Goal: Task Accomplishment & Management: Manage account settings

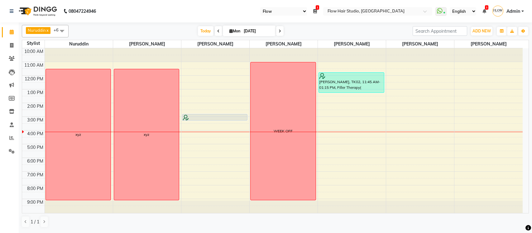
select select "46"
click at [16, 111] on span at bounding box center [11, 111] width 11 height 7
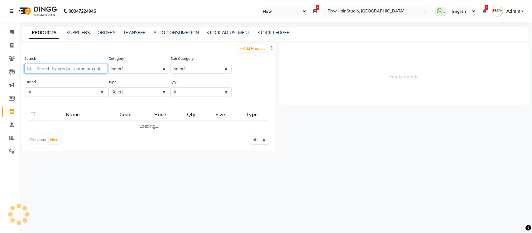
click at [85, 67] on input "text" at bounding box center [65, 69] width 83 height 10
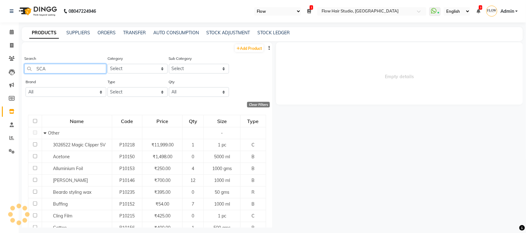
type input "SCAP"
select select
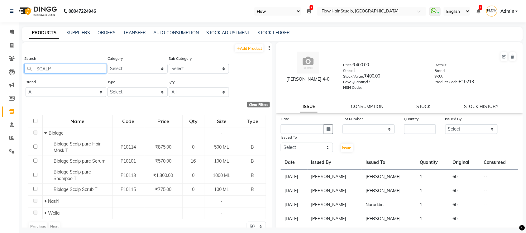
click at [76, 68] on input "SCALP" at bounding box center [65, 69] width 82 height 10
type input "S"
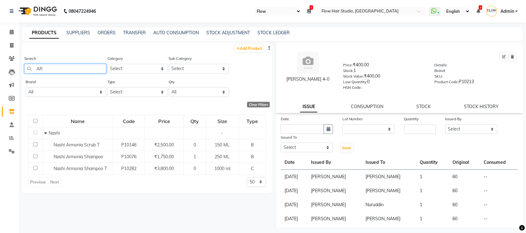
type input "A"
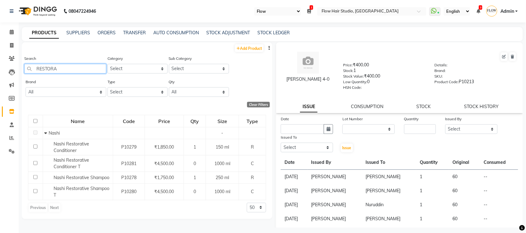
click at [71, 66] on input "RESTORA" at bounding box center [65, 69] width 82 height 10
type input "R"
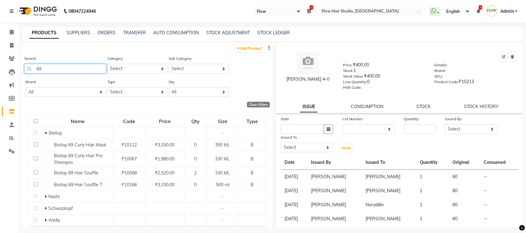
type input "6"
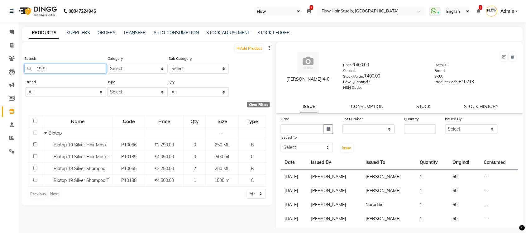
click at [65, 70] on input "19 SI" at bounding box center [65, 69] width 82 height 10
type input "1"
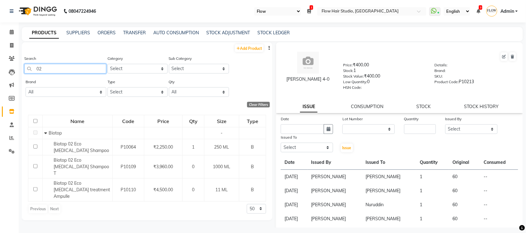
type input "0"
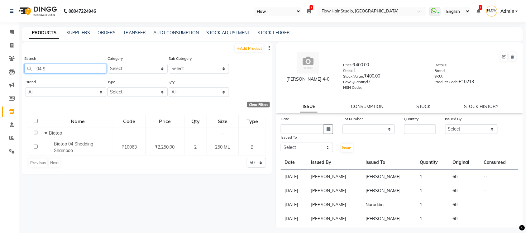
click at [59, 68] on input "04 S" at bounding box center [65, 69] width 82 height 10
type input "0"
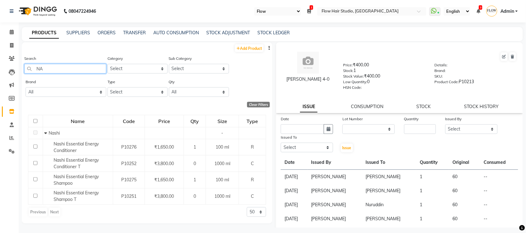
type input "N"
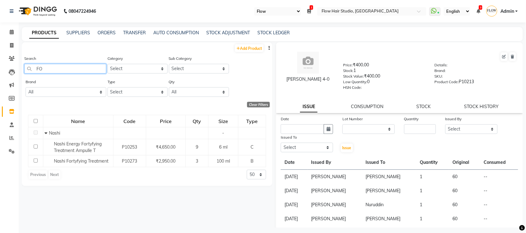
type input "F"
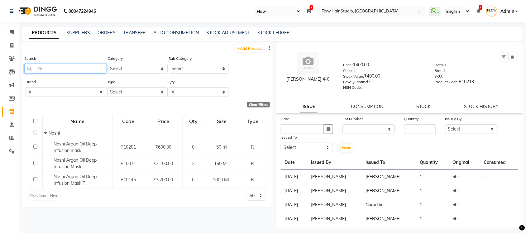
type input "D"
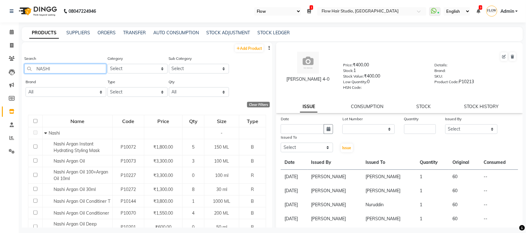
click at [68, 71] on input "NASHI" at bounding box center [65, 69] width 82 height 10
type input "N"
drag, startPoint x: 58, startPoint y: 75, endPoint x: 58, endPoint y: 71, distance: 4.1
click at [58, 72] on div "Search NASHI" at bounding box center [65, 66] width 82 height 23
click at [58, 71] on input "NASHI" at bounding box center [65, 69] width 82 height 10
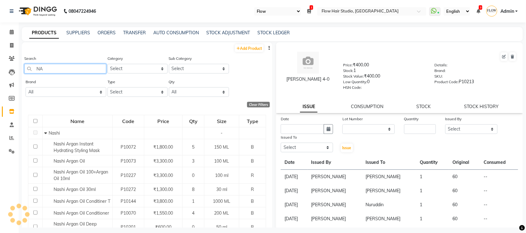
type input "N"
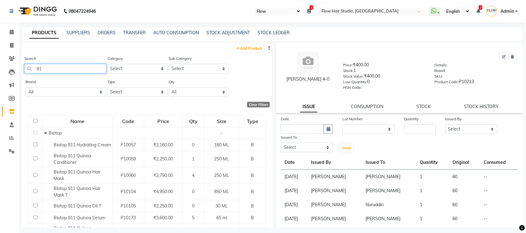
type input "9"
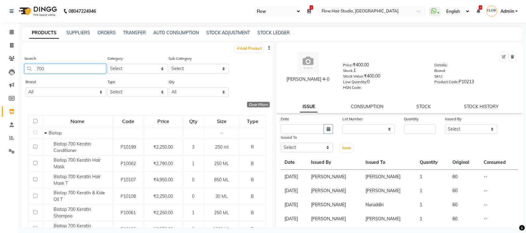
click at [50, 66] on input "700" at bounding box center [65, 69] width 82 height 10
type input "7"
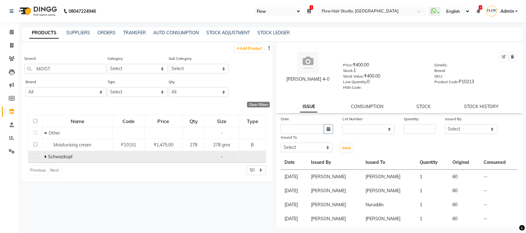
click at [46, 154] on icon at bounding box center [45, 156] width 2 height 4
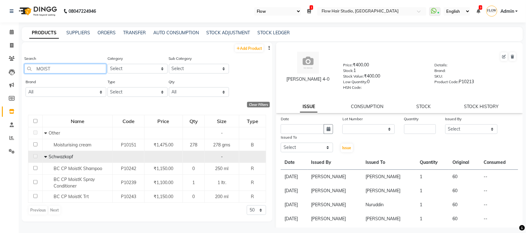
click at [69, 66] on input "MOIST" at bounding box center [65, 69] width 82 height 10
type input "M"
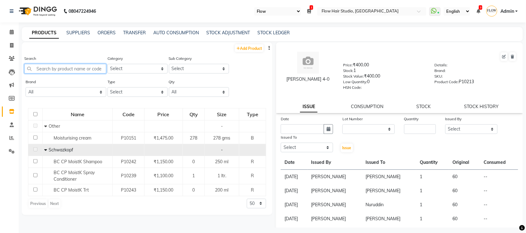
type input "F"
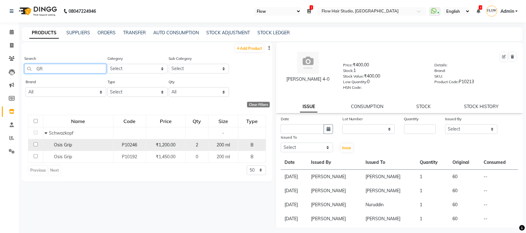
type input "G"
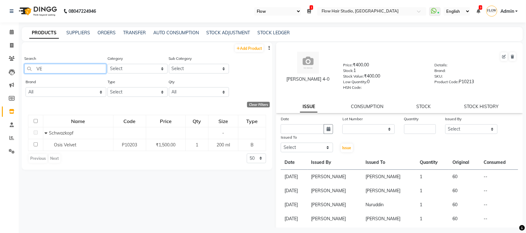
type input "V"
type input "M"
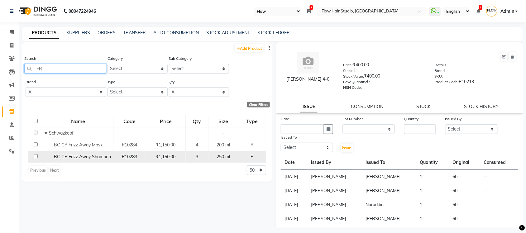
type input "F"
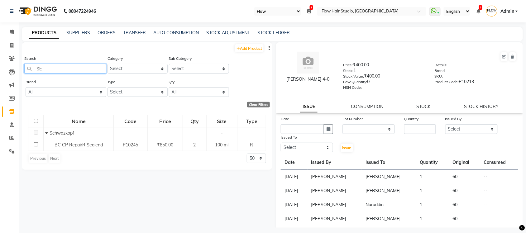
type input "S"
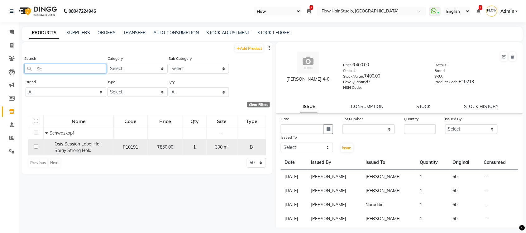
type input "S"
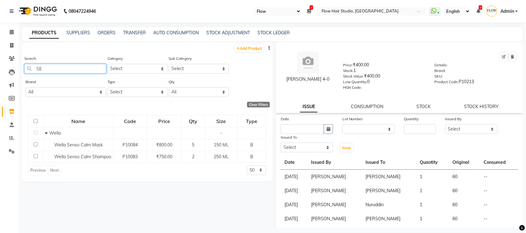
type input "S"
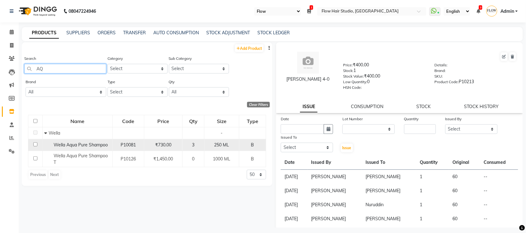
type input "A"
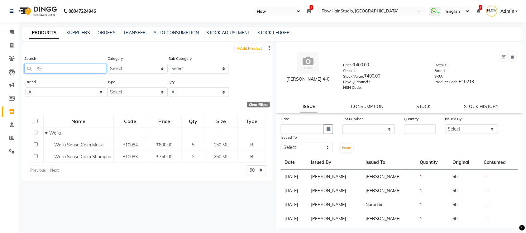
type input "S"
type input "D"
type input "F"
type input "H"
type input "L"
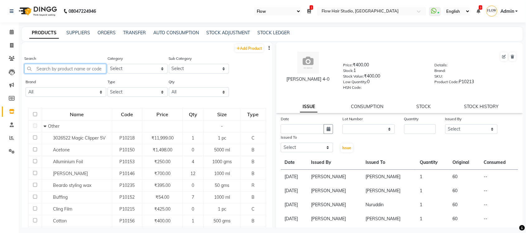
click at [56, 66] on input "text" at bounding box center [65, 69] width 82 height 10
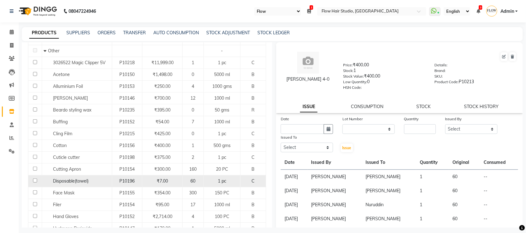
scroll to position [78, 0]
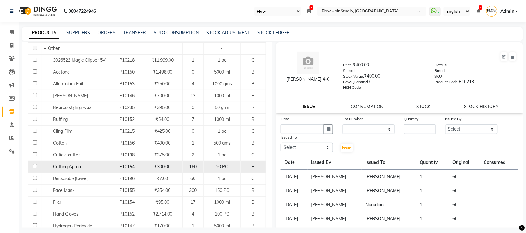
click at [174, 164] on div "₹300.00" at bounding box center [162, 167] width 35 height 7
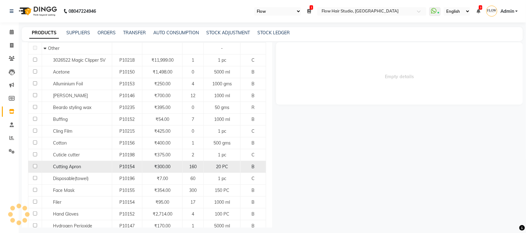
select select
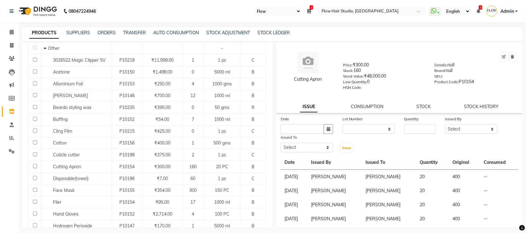
click at [368, 228] on main "PRODUCTS SUPPLIERS ORDERS TRANSFER AUTO CONSUMPTION STOCK ADJUSTMENT STOCK LEDG…" at bounding box center [272, 132] width 507 height 210
click at [329, 125] on button "button" at bounding box center [328, 129] width 9 height 10
select select "9"
select select "2025"
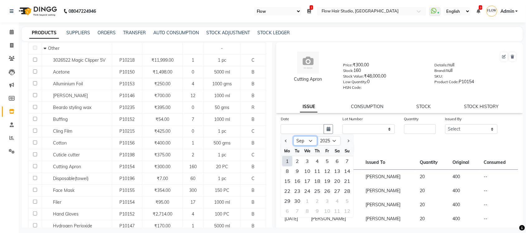
click at [309, 136] on select "Jan Feb Mar Apr May Jun [DATE] Aug Sep Oct Nov Dec" at bounding box center [305, 140] width 24 height 9
click at [293, 136] on select "Jan Feb Mar Apr May Jun [DATE] Aug Sep Oct Nov Dec" at bounding box center [305, 140] width 24 height 9
click at [310, 140] on select "Jan Feb Mar Apr May Jun [DATE] Aug Sep Oct Nov Dec" at bounding box center [305, 140] width 24 height 9
select select "8"
click at [293, 136] on select "Jan Feb Mar Apr May Jun [DATE] Aug Sep Oct Nov Dec" at bounding box center [305, 140] width 24 height 9
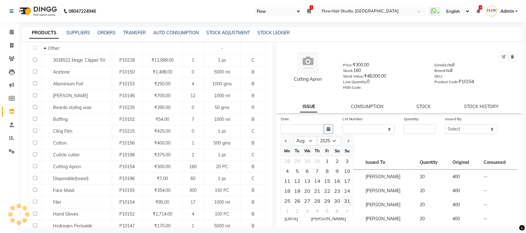
click at [346, 198] on div "31" at bounding box center [347, 201] width 10 height 10
type input "31-08-2025"
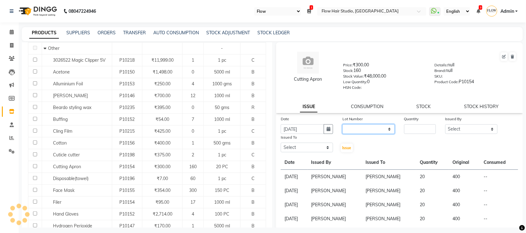
click at [373, 130] on select "None" at bounding box center [368, 129] width 52 height 10
select select "0: null"
click at [342, 124] on select "None" at bounding box center [368, 129] width 52 height 10
click at [407, 128] on input "number" at bounding box center [420, 129] width 32 height 10
type input "20"
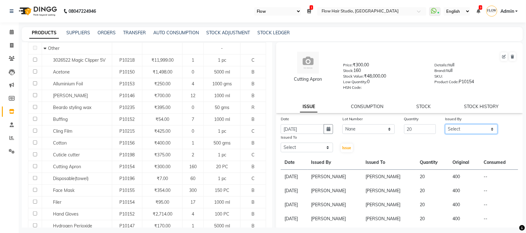
click at [449, 128] on select "Select Anas Ahmed Jaya paswan Kamruddin Nabil Khan Nida Khan Nuruddin Shweta pa…" at bounding box center [471, 129] width 52 height 10
select select "57349"
click at [445, 124] on select "Select Anas Ahmed Jaya paswan Kamruddin Nabil Khan Nida Khan Nuruddin Shweta pa…" at bounding box center [471, 129] width 52 height 10
click at [299, 146] on select "Select Anas Ahmed Jaya paswan Kamruddin Nabil Khan Nida Khan Nuruddin Shweta pa…" at bounding box center [307, 148] width 52 height 10
select select "54524"
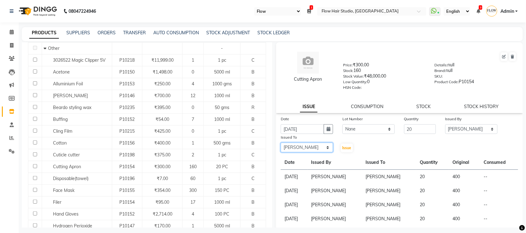
click at [281, 143] on select "Select Anas Ahmed Jaya paswan Kamruddin Nabil Khan Nida Khan Nuruddin Shweta pa…" at bounding box center [307, 148] width 52 height 10
click at [349, 144] on button "Issue" at bounding box center [347, 148] width 12 height 9
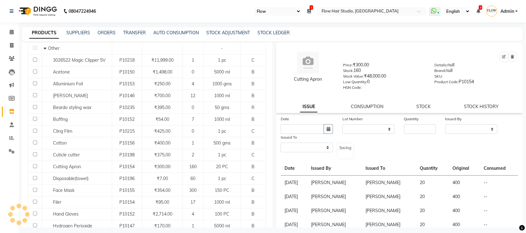
select select
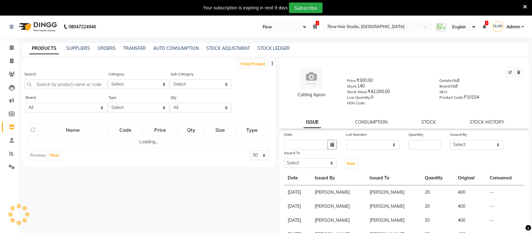
select select "46"
select select
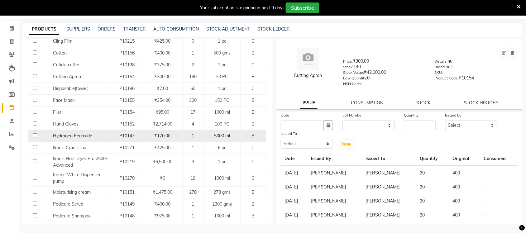
scroll to position [164, 0]
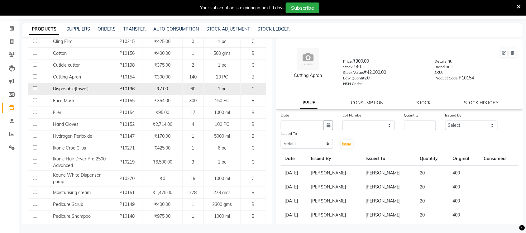
click at [142, 88] on td "₹7.00" at bounding box center [162, 89] width 40 height 12
click at [72, 90] on span "Disposable(towel)" at bounding box center [71, 89] width 36 height 6
select select
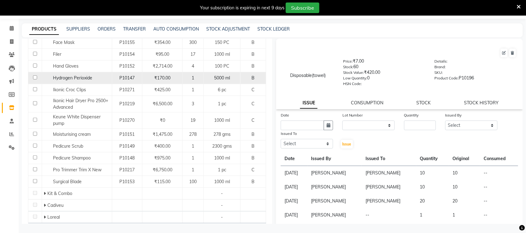
scroll to position [242, 0]
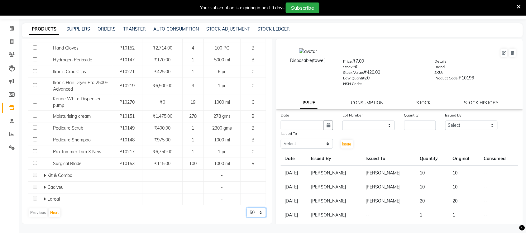
click at [247, 208] on select "50 100 500" at bounding box center [256, 213] width 19 height 10
select select "500"
click at [247, 217] on select "50 100 500" at bounding box center [256, 213] width 19 height 10
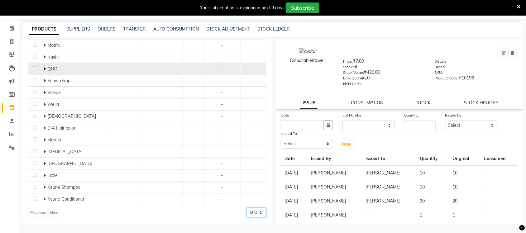
scroll to position [425, 0]
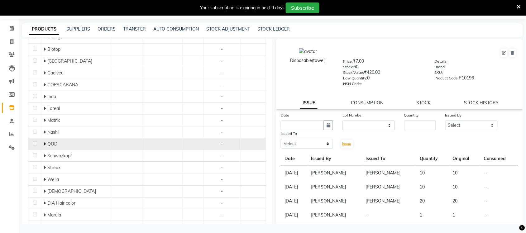
click at [44, 145] on icon at bounding box center [45, 144] width 2 height 4
click at [44, 145] on icon at bounding box center [45, 144] width 3 height 4
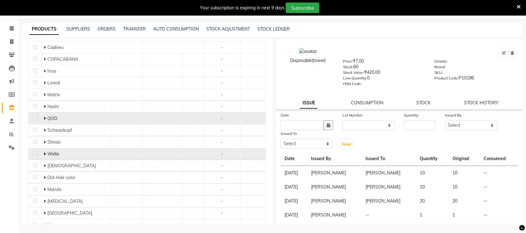
scroll to position [464, 0]
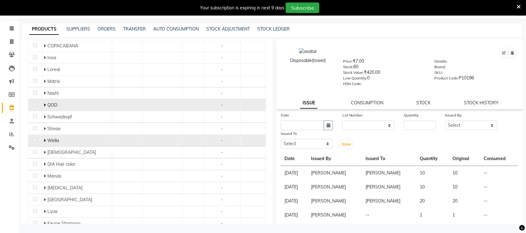
click at [44, 140] on icon at bounding box center [45, 140] width 2 height 4
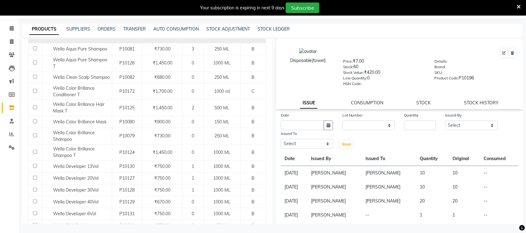
scroll to position [542, 0]
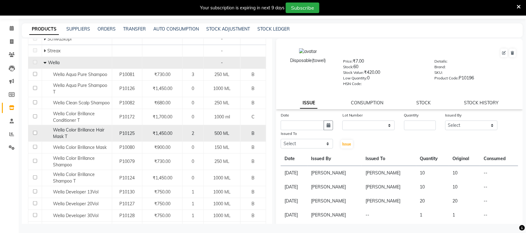
click at [195, 135] on div "2" at bounding box center [193, 133] width 16 height 7
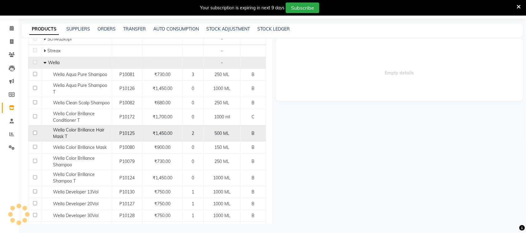
select select
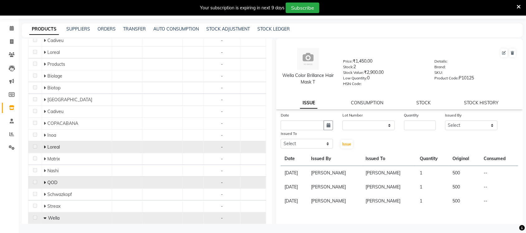
scroll to position [386, 0]
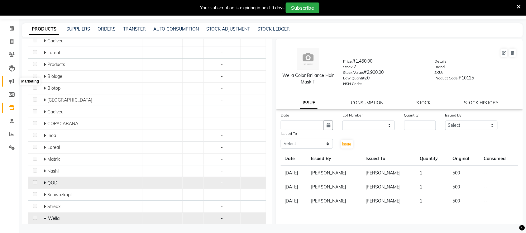
click at [11, 83] on icon at bounding box center [11, 81] width 5 height 5
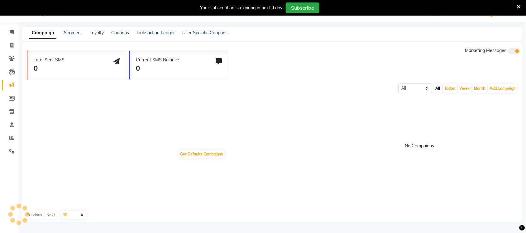
scroll to position [16, 0]
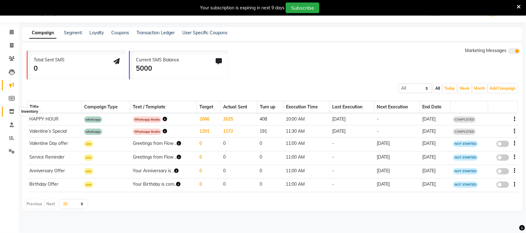
click at [13, 111] on icon at bounding box center [11, 111] width 5 height 5
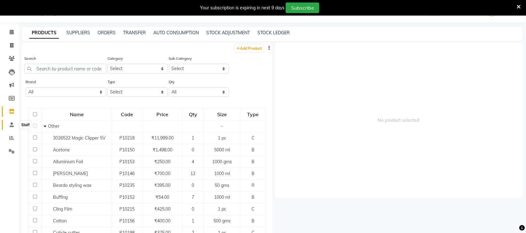
click at [12, 125] on icon at bounding box center [12, 124] width 4 height 5
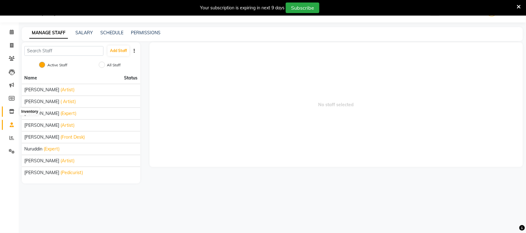
click at [14, 113] on span at bounding box center [11, 111] width 11 height 7
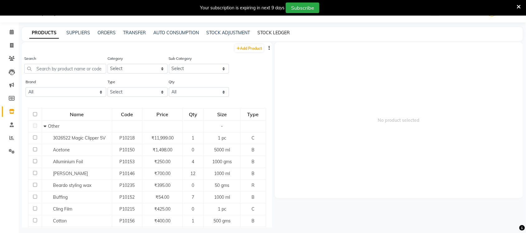
click at [268, 32] on link "STOCK LEDGER" at bounding box center [273, 33] width 32 height 6
select select "all"
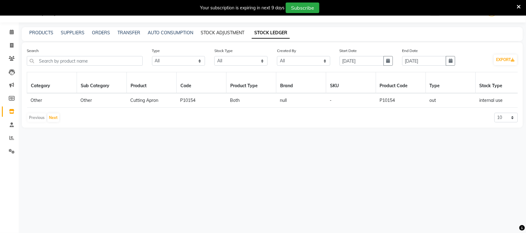
click at [227, 33] on link "STOCK ADJUSTMENT" at bounding box center [223, 33] width 44 height 6
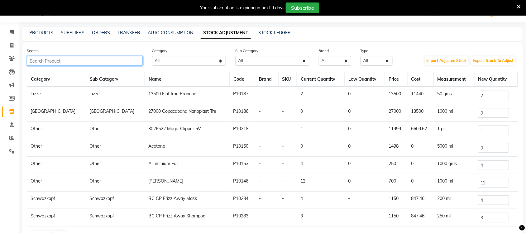
click at [73, 65] on input "text" at bounding box center [85, 61] width 116 height 10
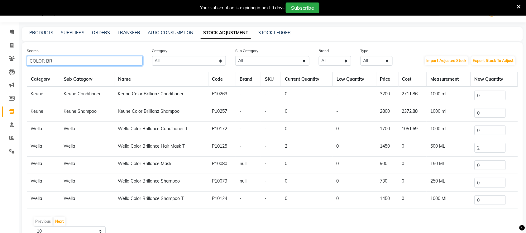
type input "COLOR BR"
click at [486, 153] on td "2" at bounding box center [494, 147] width 47 height 17
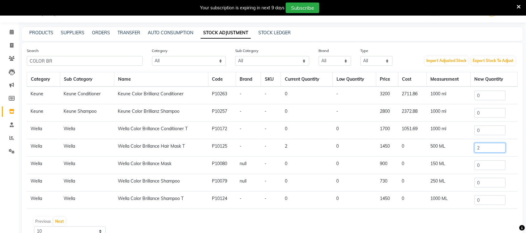
click at [486, 147] on input "2" at bounding box center [489, 148] width 31 height 10
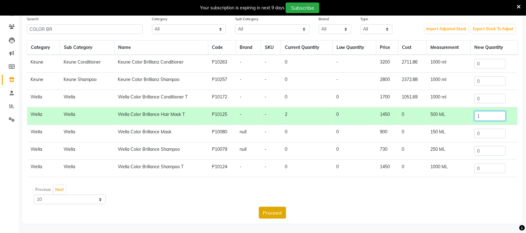
type input "1"
click at [279, 213] on button "Proceed" at bounding box center [272, 213] width 27 height 12
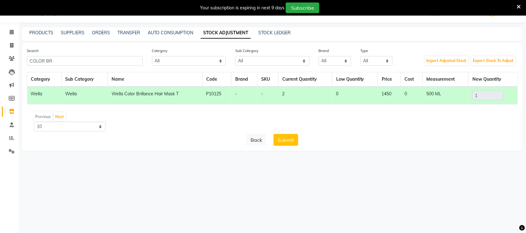
scroll to position [16, 0]
click at [287, 142] on button "Submit" at bounding box center [285, 140] width 25 height 12
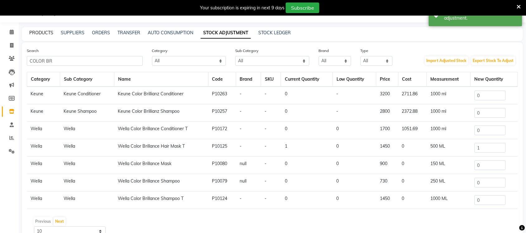
click at [45, 34] on link "PRODUCTS" at bounding box center [41, 33] width 24 height 6
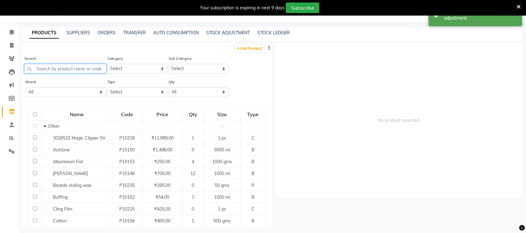
click at [69, 71] on input "text" at bounding box center [65, 69] width 82 height 10
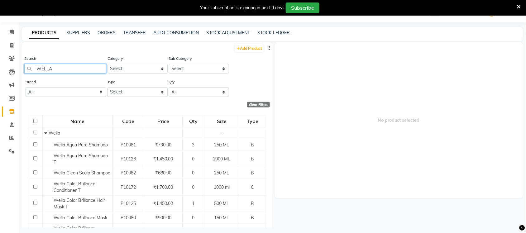
click at [71, 69] on input "WELLA" at bounding box center [65, 69] width 82 height 10
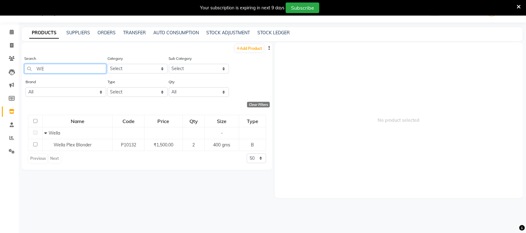
type input "W"
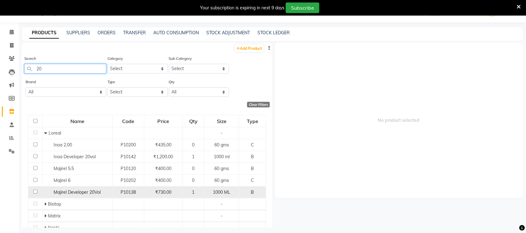
scroll to position [39, 0]
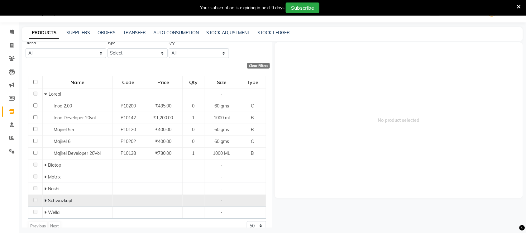
click at [44, 200] on icon at bounding box center [45, 200] width 2 height 4
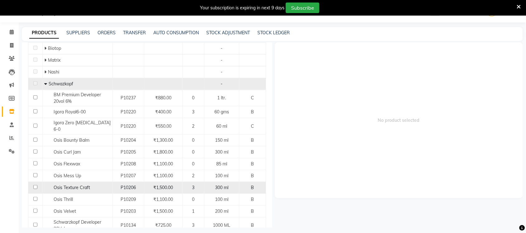
scroll to position [0, 0]
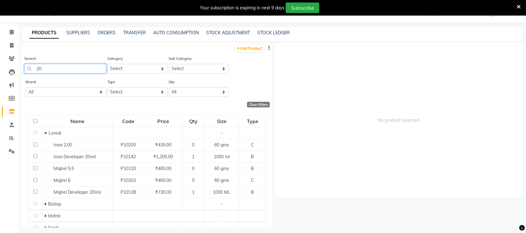
click at [52, 69] on input "20" at bounding box center [65, 69] width 82 height 10
type input "2"
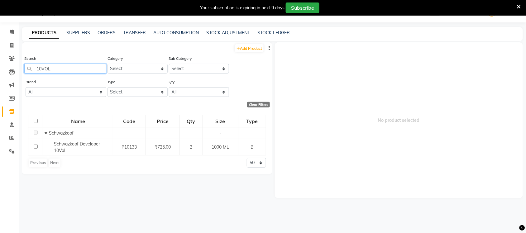
click at [61, 70] on input "10VOL" at bounding box center [65, 69] width 82 height 10
type input "1"
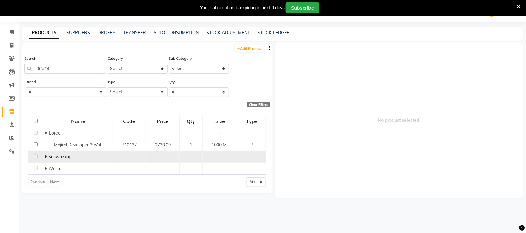
click at [46, 157] on icon at bounding box center [46, 156] width 2 height 4
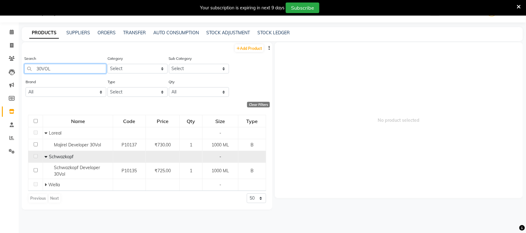
click at [54, 67] on input "30VOL" at bounding box center [65, 69] width 82 height 10
type input "3"
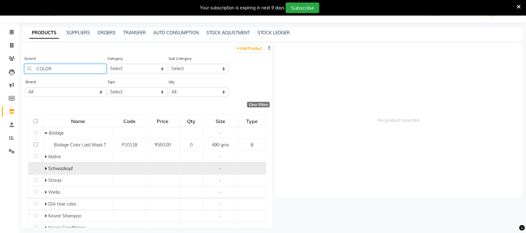
type input "COLOR"
click at [47, 166] on span at bounding box center [47, 169] width 4 height 6
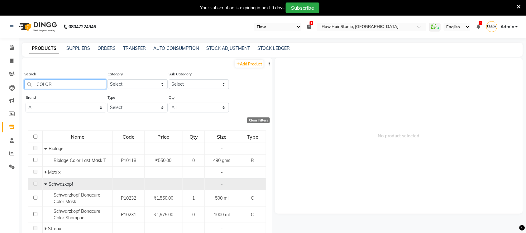
drag, startPoint x: 55, startPoint y: 80, endPoint x: 23, endPoint y: 80, distance: 31.5
click at [23, 80] on div "Search COLOR Category Select Hair Beard Disposable Hands and Feet Beauty Planet…" at bounding box center [147, 82] width 250 height 23
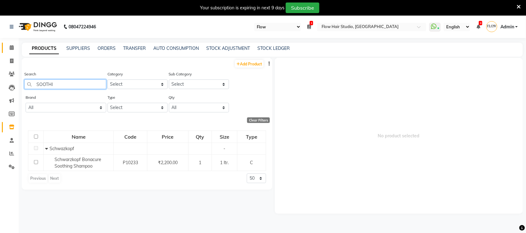
type input "SOOTHI"
click at [13, 45] on span at bounding box center [11, 47] width 11 height 7
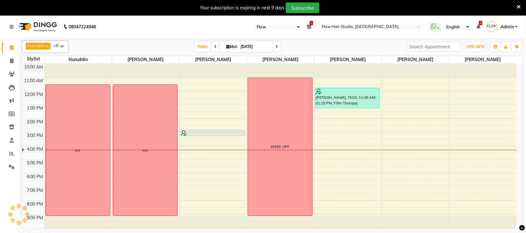
scroll to position [1, 0]
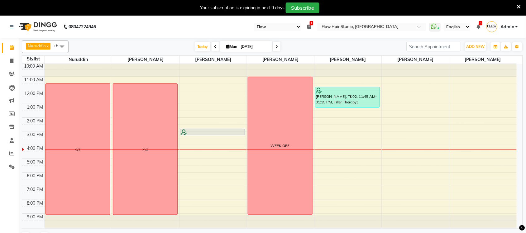
click at [229, 135] on div "Abhishek Kapoor, TK01, 02:45 PM-03:15 PM, MENS Beard Color" at bounding box center [212, 132] width 65 height 7
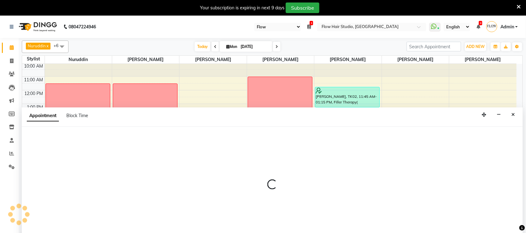
scroll to position [10, 0]
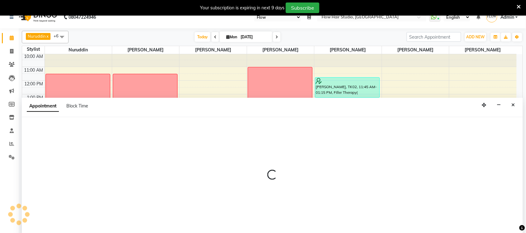
select select "54524"
select select "900"
select select "tentative"
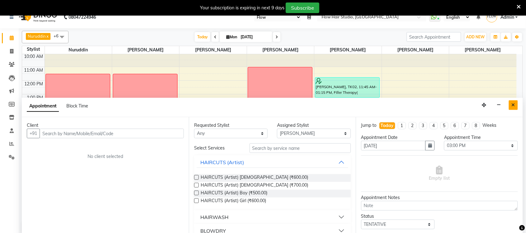
click at [515, 106] on button "Close" at bounding box center [513, 105] width 9 height 10
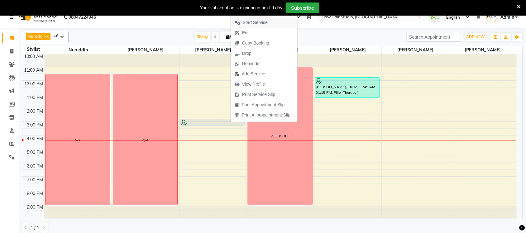
click at [258, 22] on span "Start Service" at bounding box center [255, 22] width 25 height 7
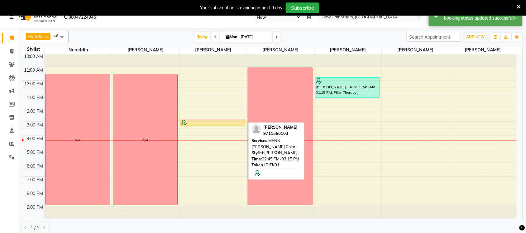
click at [237, 125] on div at bounding box center [212, 125] width 64 height 2
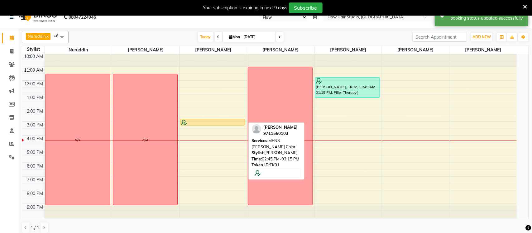
select select "1"
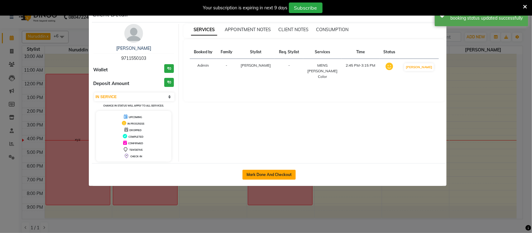
click at [287, 172] on button "Mark Done And Checkout" at bounding box center [268, 175] width 53 height 10
select select "6925"
select select "service"
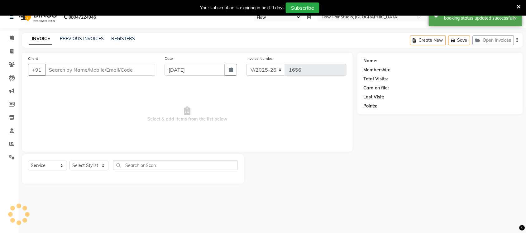
type input "9711550103"
select select "54524"
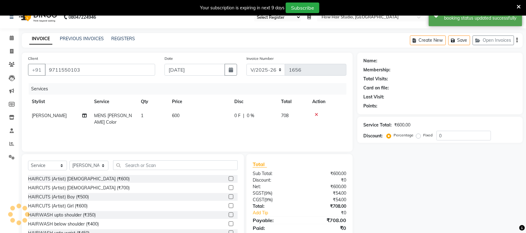
select select "1: Object"
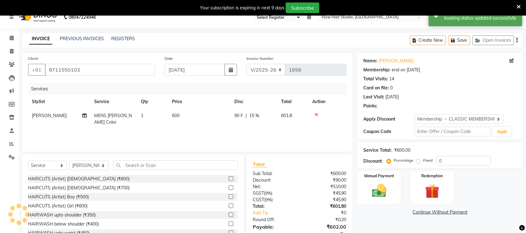
type input "15"
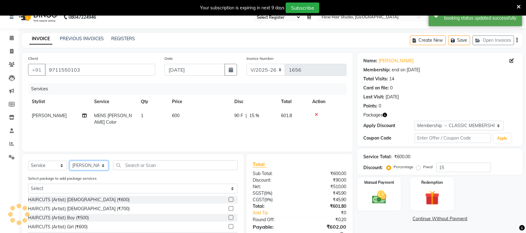
click at [87, 164] on select "Select Stylist Anas Ahmed Jaya paswan Kamruddin Nabil Khan Nida Khan Nuruddin S…" at bounding box center [88, 166] width 39 height 10
select select "82931"
click at [69, 161] on select "Select Stylist Anas Ahmed Jaya paswan Kamruddin Nabil Khan Nida Khan Nuruddin S…" at bounding box center [88, 166] width 39 height 10
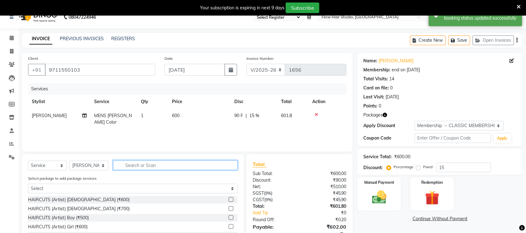
click at [142, 165] on input "text" at bounding box center [175, 165] width 125 height 10
type input "PED"
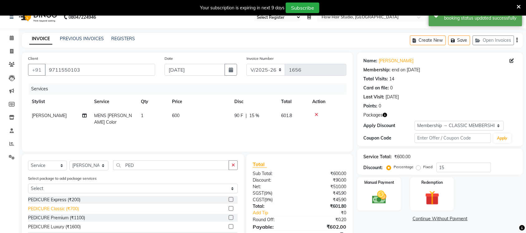
click at [61, 208] on div "PEDICURE Classic (₹700)" at bounding box center [53, 209] width 51 height 7
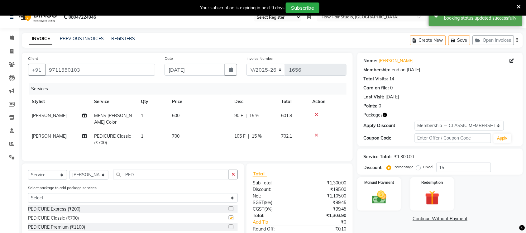
checkbox input "false"
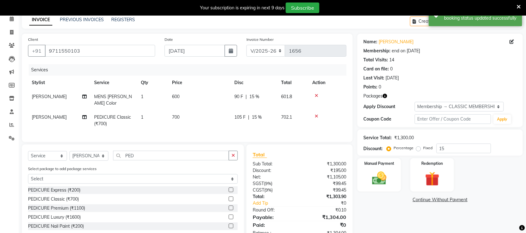
scroll to position [47, 0]
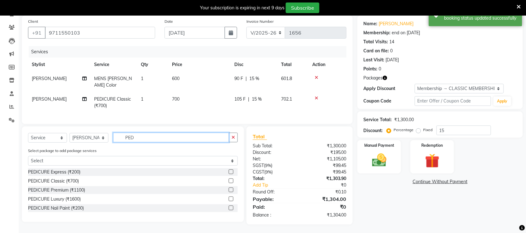
click at [158, 140] on input "PED" at bounding box center [171, 138] width 116 height 10
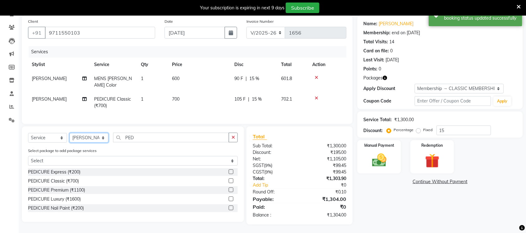
click at [100, 138] on select "Select Stylist Anas Ahmed Jaya paswan Kamruddin Nabil Khan Nida Khan Nuruddin S…" at bounding box center [88, 138] width 39 height 10
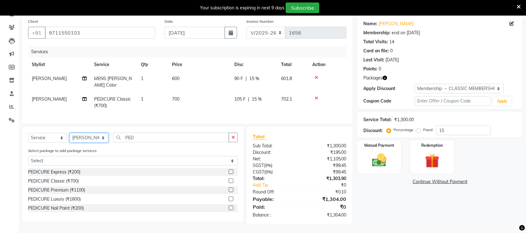
select select "54524"
click at [69, 133] on select "Select Stylist Anas Ahmed Jaya paswan Kamruddin Nabil Khan Nida Khan Nuruddin S…" at bounding box center [88, 138] width 39 height 10
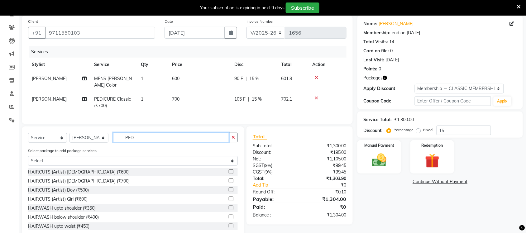
click at [136, 136] on input "PED" at bounding box center [171, 138] width 116 height 10
type input "P"
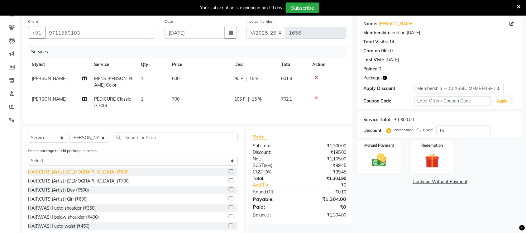
click at [87, 171] on div "HAIRCUTS (Artist) Male (₹600)" at bounding box center [79, 172] width 102 height 7
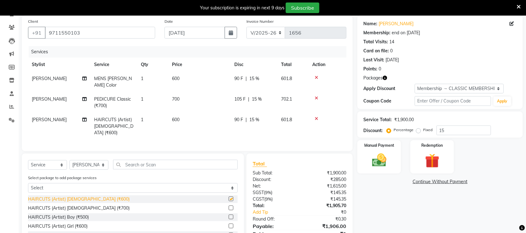
checkbox input "false"
click at [181, 113] on td "600" at bounding box center [199, 126] width 62 height 27
select select "54524"
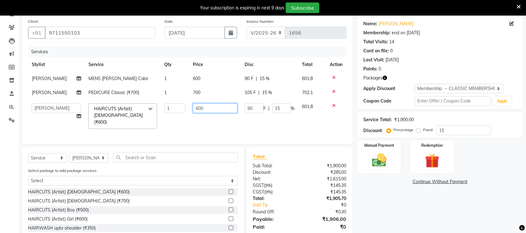
drag, startPoint x: 210, startPoint y: 108, endPoint x: 189, endPoint y: 106, distance: 20.9
click at [189, 106] on td "600" at bounding box center [215, 116] width 52 height 33
type input "300"
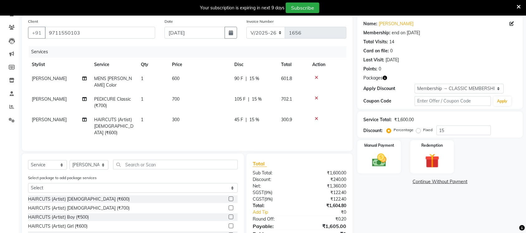
click at [362, 196] on div "Name: Abhishek Kapoor Membership: end on 02-10-2025 Total Visits: 14 Card on fi…" at bounding box center [442, 141] width 170 height 251
click at [178, 96] on span "700" at bounding box center [175, 99] width 7 height 6
select select "82931"
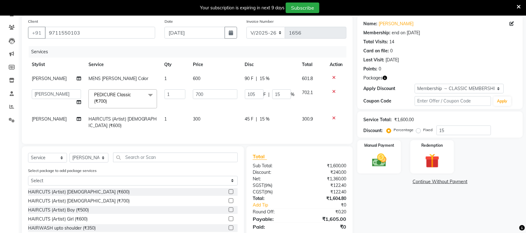
click at [197, 118] on span "300" at bounding box center [196, 119] width 7 height 6
select select "54524"
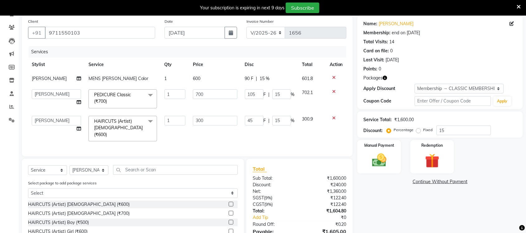
click at [382, 206] on div "Name: Abhishek Kapoor Membership: end on 02-10-2025 Total Visits: 14 Card on fi…" at bounding box center [442, 144] width 170 height 256
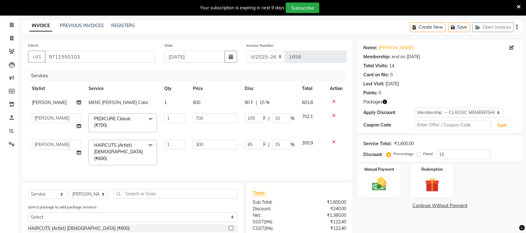
scroll to position [17, 0]
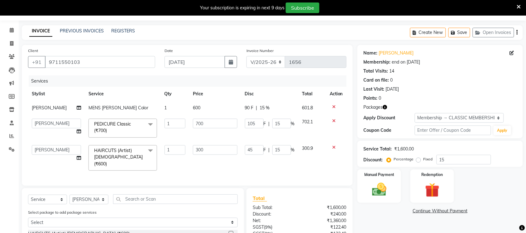
click at [374, 210] on link "Continue Without Payment" at bounding box center [439, 211] width 163 height 7
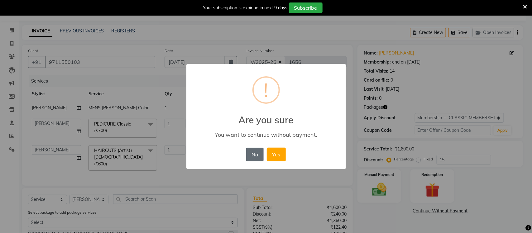
click at [258, 150] on button "No" at bounding box center [254, 155] width 17 height 14
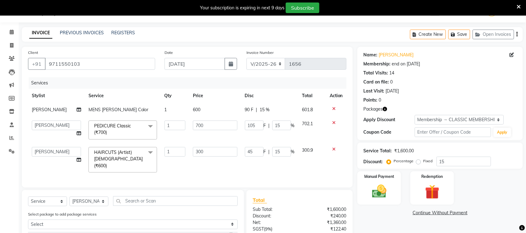
scroll to position [0, 0]
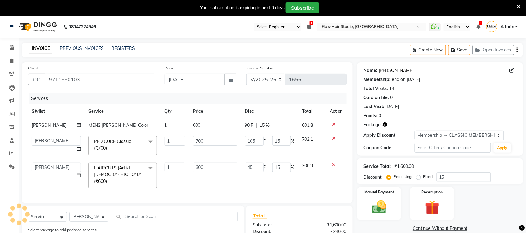
click at [385, 70] on link "Abhishek Kapoor" at bounding box center [396, 70] width 35 height 7
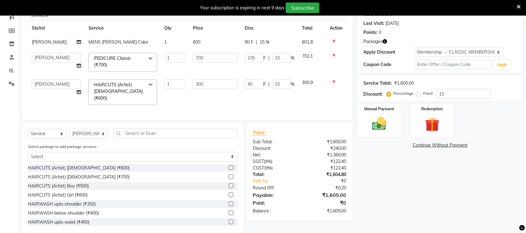
scroll to position [93, 0]
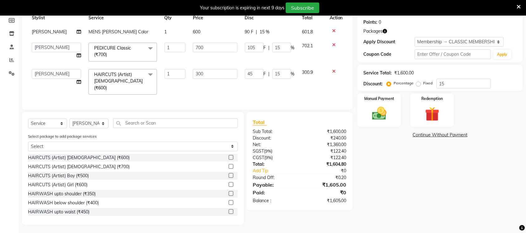
click at [371, 157] on div "Name: Abhishek Kapoor Membership: end on 02-10-2025 Total Visits: 14 Card on fi…" at bounding box center [442, 97] width 170 height 256
click at [376, 172] on div "Name: Abhishek Kapoor Membership: end on 02-10-2025 Total Visits: 14 Card on fi…" at bounding box center [442, 97] width 170 height 256
click at [384, 189] on div "Name: Abhishek Kapoor Membership: end on 02-10-2025 Total Visits: 14 Card on fi…" at bounding box center [442, 97] width 170 height 256
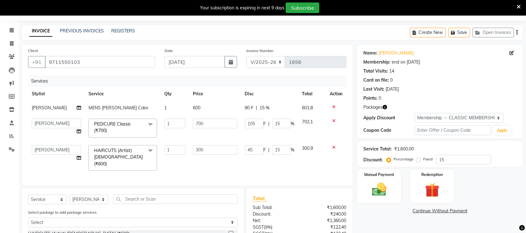
scroll to position [16, 0]
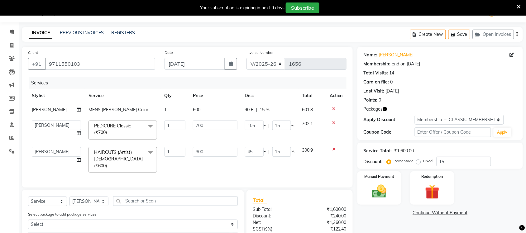
click at [209, 109] on td "600" at bounding box center [215, 110] width 52 height 14
select select "54524"
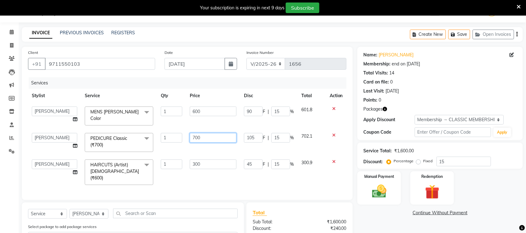
click at [214, 133] on input "700" at bounding box center [213, 138] width 47 height 10
click at [382, 226] on div "Name: Abhishek Kapoor Membership: end on 02-10-2025 Total Visits: 14 Card on fi…" at bounding box center [442, 181] width 170 height 268
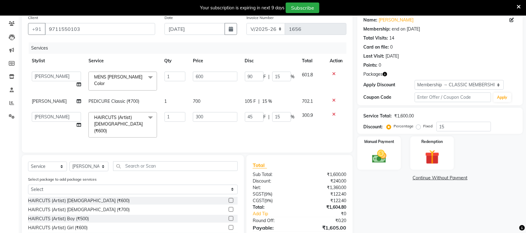
scroll to position [91, 0]
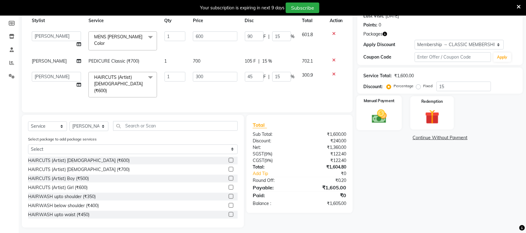
click at [364, 114] on div "Manual Payment" at bounding box center [378, 113] width 45 height 35
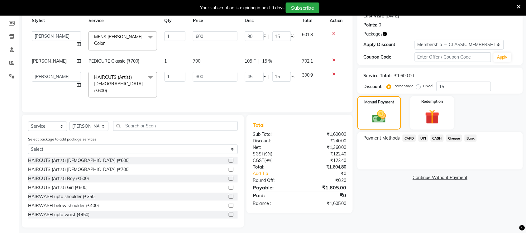
click at [424, 137] on span "UPI" at bounding box center [423, 138] width 10 height 7
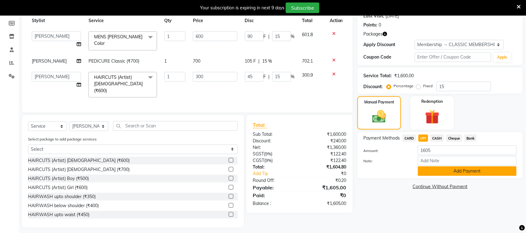
click at [449, 173] on button "Add Payment" at bounding box center [467, 171] width 99 height 10
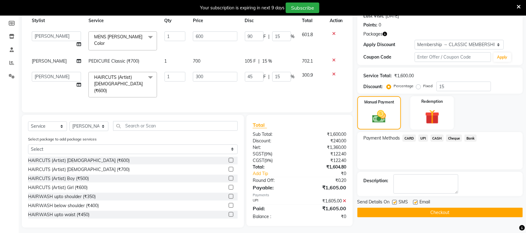
click at [457, 212] on button "Checkout" at bounding box center [439, 213] width 165 height 10
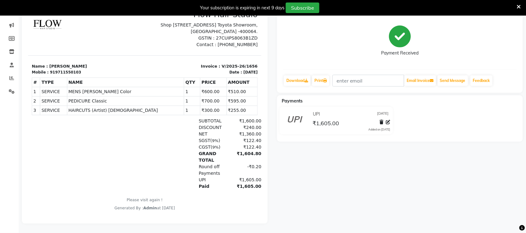
drag, startPoint x: 45, startPoint y: 70, endPoint x: 109, endPoint y: 70, distance: 63.8
click at [109, 69] on p "Name : Abhishek Kapoor" at bounding box center [85, 66] width 109 height 6
copy p "Abhishek Kapoor"
click at [316, 75] on link "Print" at bounding box center [320, 80] width 17 height 11
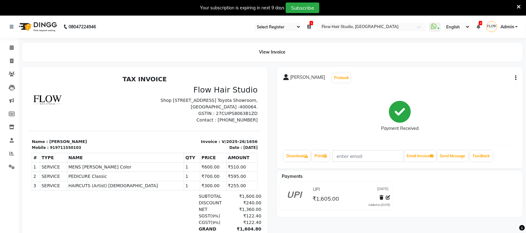
drag, startPoint x: 13, startPoint y: 4, endPoint x: 41, endPoint y: 48, distance: 51.6
click at [41, 48] on div "View Invoice" at bounding box center [272, 52] width 501 height 19
click at [14, 48] on span at bounding box center [11, 47] width 11 height 7
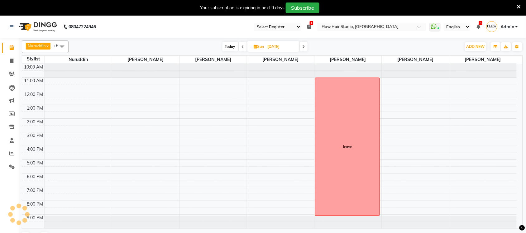
click at [279, 47] on input "07-09-2025" at bounding box center [281, 46] width 31 height 9
select select "9"
select select "2025"
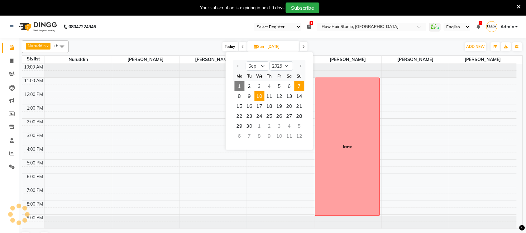
click at [262, 95] on span "10" at bounding box center [259, 96] width 10 height 10
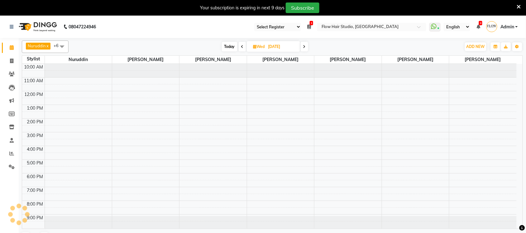
scroll to position [1, 0]
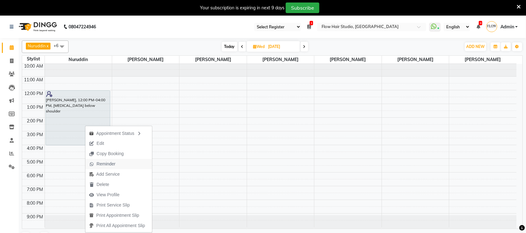
click at [110, 166] on span "Reminder" at bounding box center [106, 164] width 19 height 7
click at [231, 47] on span "Today" at bounding box center [230, 47] width 16 height 10
type input "[DATE]"
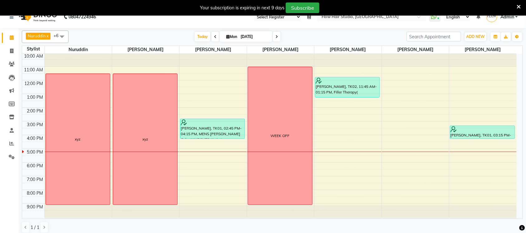
scroll to position [16, 0]
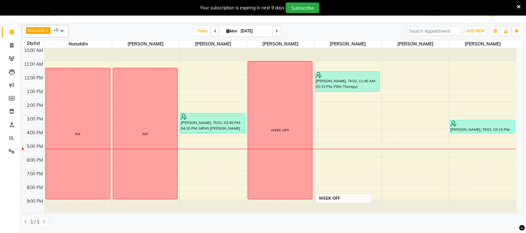
click at [266, 102] on div "WEEK OFF" at bounding box center [280, 130] width 64 height 138
drag, startPoint x: 266, startPoint y: 102, endPoint x: 252, endPoint y: 75, distance: 30.5
click at [258, 89] on div "WEEK OFF" at bounding box center [280, 130] width 64 height 138
click at [13, 44] on icon at bounding box center [11, 45] width 3 height 5
select select "service"
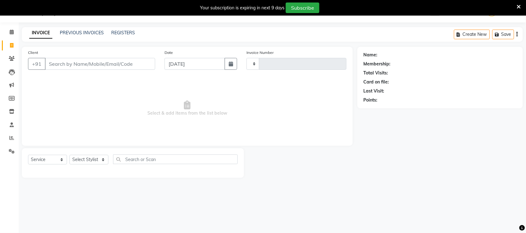
type input "1657"
select select "6925"
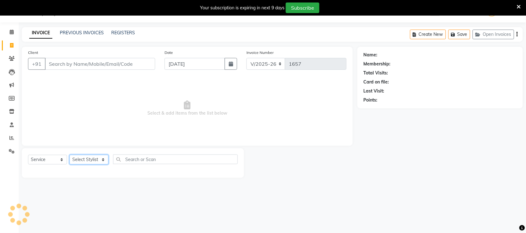
click at [95, 164] on select "Select Stylist" at bounding box center [88, 160] width 39 height 10
click at [94, 162] on select "Select Stylist" at bounding box center [88, 160] width 39 height 10
click at [94, 159] on select "Select Stylist" at bounding box center [88, 160] width 39 height 10
click at [69, 155] on select "Select Stylist Anas Ahmed Jaya paswan Kamruddin Nabil Khan Nida Khan Nuruddin S…" at bounding box center [88, 160] width 39 height 10
click at [83, 159] on select "Select Stylist Anas Ahmed Jaya paswan Kamruddin Nabil Khan Nida Khan Nuruddin S…" at bounding box center [88, 160] width 39 height 10
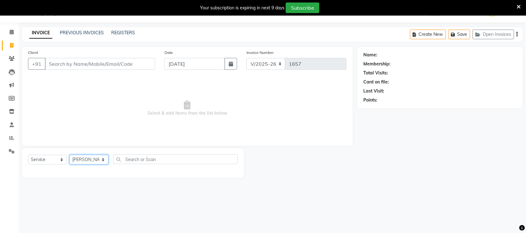
select select "54524"
click at [69, 155] on select "Select Stylist Anas Ahmed Jaya paswan Kamruddin Nabil Khan Nida Khan Nuruddin S…" at bounding box center [88, 160] width 39 height 10
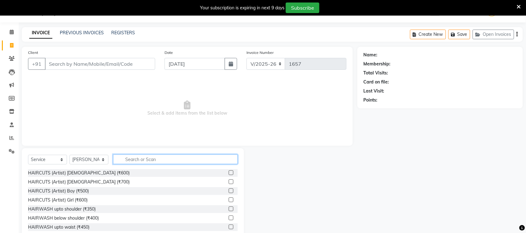
click at [144, 160] on input "text" at bounding box center [175, 159] width 125 height 10
type input "WAS"
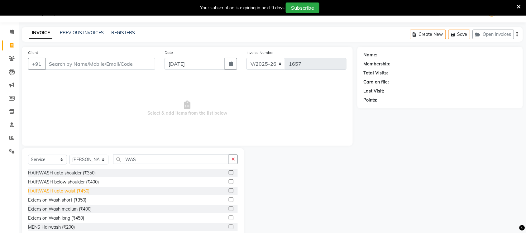
click at [62, 191] on div "HAIRWASH upto waist (₹450)" at bounding box center [58, 191] width 61 height 7
checkbox input "false"
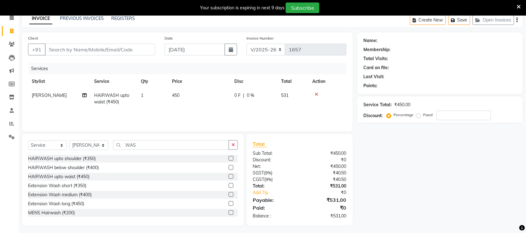
scroll to position [32, 0]
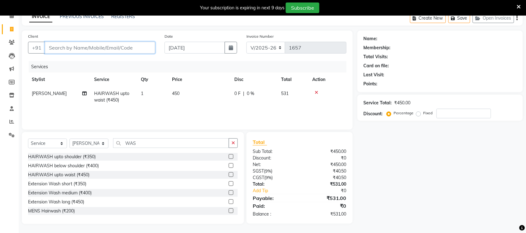
click at [99, 49] on input "Client" at bounding box center [100, 48] width 110 height 12
type input "M"
type input "0"
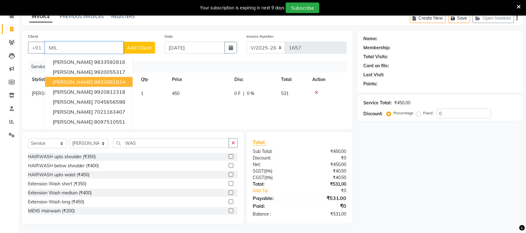
click at [94, 80] on ngb-highlight "9833881624" at bounding box center [109, 82] width 31 height 6
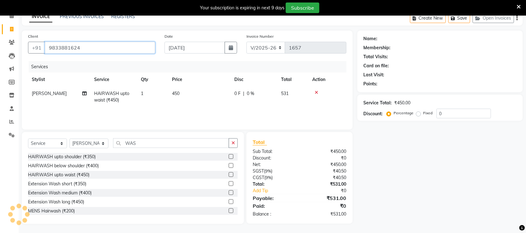
type input "9833881624"
select select "1: Object"
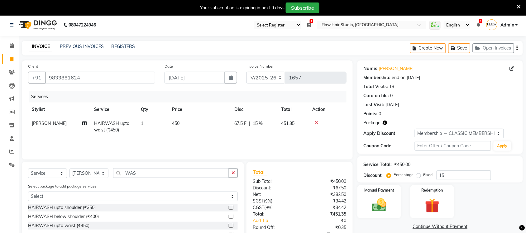
scroll to position [0, 0]
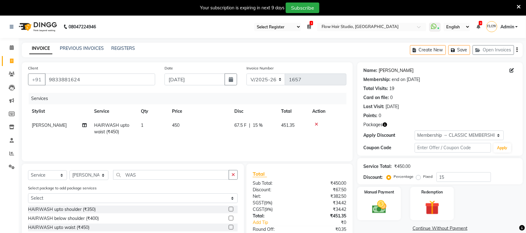
click at [394, 72] on link "[PERSON_NAME]" at bounding box center [396, 70] width 35 height 7
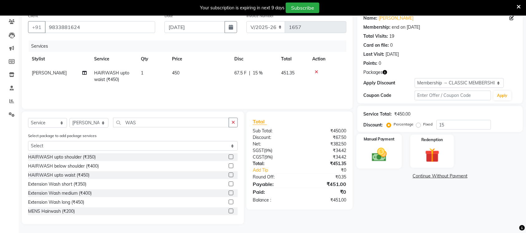
click at [369, 160] on img at bounding box center [379, 154] width 24 height 17
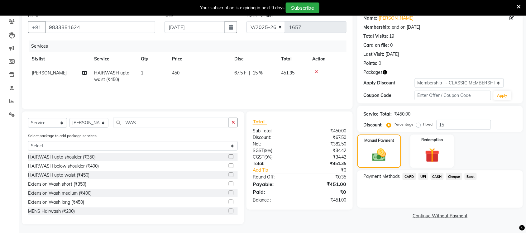
click at [469, 119] on div "Service Total: ₹450.00 Discount: Percentage Fixed 15" at bounding box center [439, 118] width 153 height 21
click at [466, 125] on input "15" at bounding box center [463, 125] width 55 height 10
type input "1"
click at [375, 209] on div "Name: Milli Gohil Membership: end on 26-05-2026 Total Visits: 19 Card on file: …" at bounding box center [442, 117] width 170 height 214
click at [458, 124] on input "20" at bounding box center [463, 125] width 55 height 10
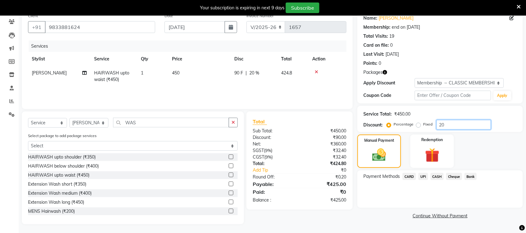
type input "2"
type input "1"
type input "20"
click at [432, 176] on span "CASH" at bounding box center [436, 176] width 13 height 7
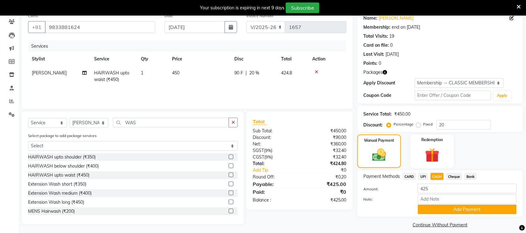
scroll to position [58, 0]
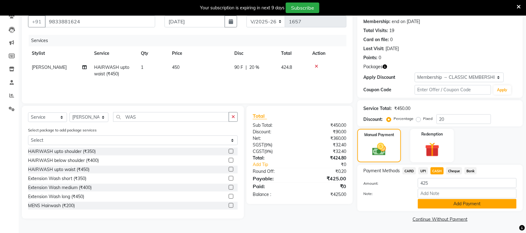
click at [452, 200] on button "Add Payment" at bounding box center [467, 204] width 99 height 10
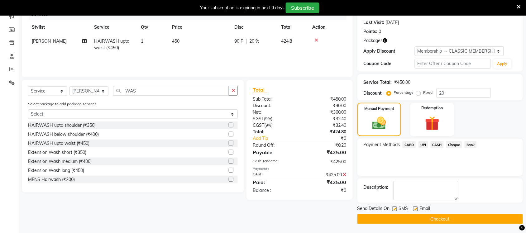
scroll to position [84, 0]
click at [432, 216] on button "Checkout" at bounding box center [439, 219] width 165 height 10
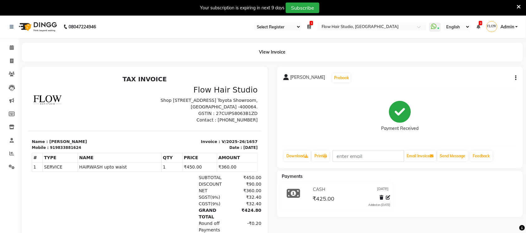
click at [15, 53] on li "Calendar" at bounding box center [9, 47] width 19 height 13
click at [13, 61] on icon at bounding box center [11, 61] width 3 height 5
select select "service"
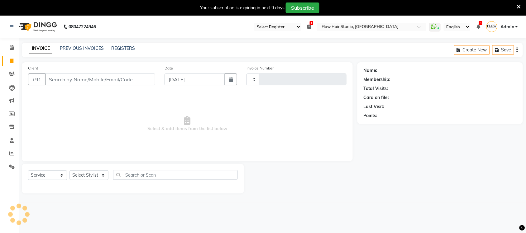
type input "1658"
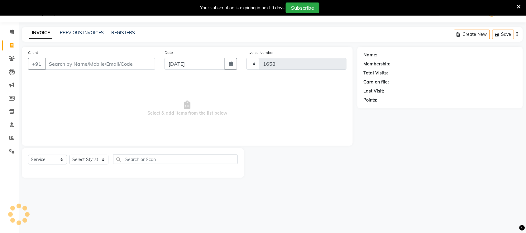
select select "6925"
click at [82, 31] on link "PREVIOUS INVOICES" at bounding box center [82, 33] width 44 height 6
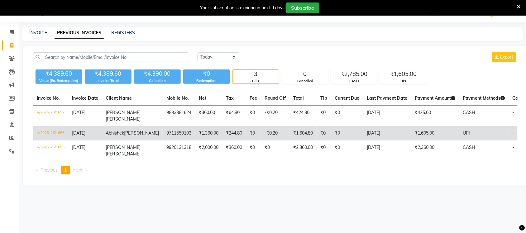
click at [424, 132] on td "₹1,605.00" at bounding box center [435, 133] width 48 height 14
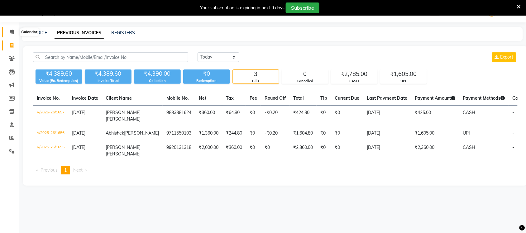
click at [9, 33] on span at bounding box center [11, 32] width 11 height 7
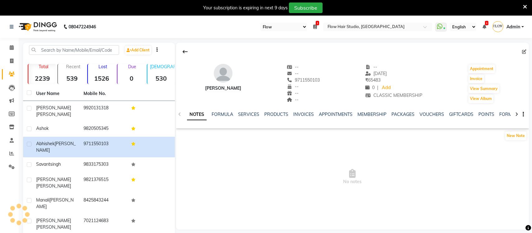
select select "46"
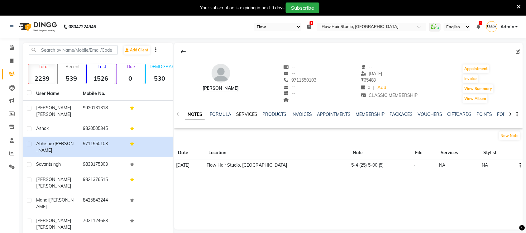
click at [246, 114] on link "SERVICES" at bounding box center [246, 114] width 21 height 6
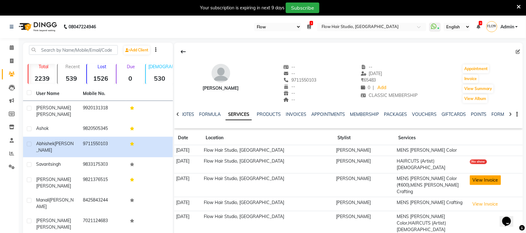
click at [476, 177] on button "View Invoice" at bounding box center [485, 180] width 31 height 10
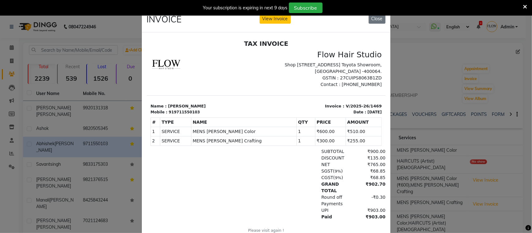
click at [420, 214] on ngb-modal-window "INVOICE View Invoice Close" at bounding box center [266, 116] width 532 height 233
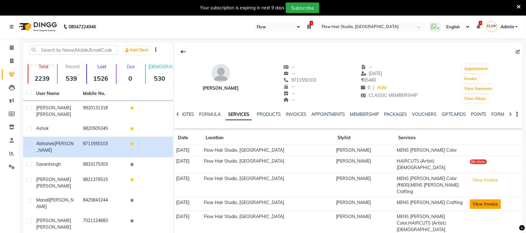
click at [488, 199] on button "View Invoice" at bounding box center [485, 204] width 31 height 10
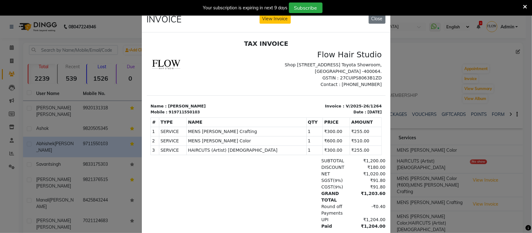
click at [390, 198] on ngb-modal-window "INVOICE View Invoice Close" at bounding box center [266, 116] width 532 height 233
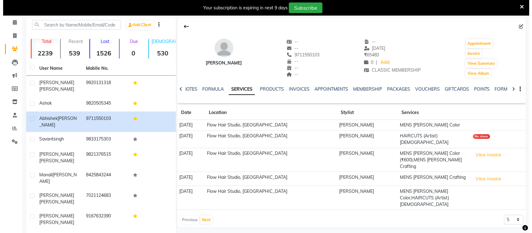
scroll to position [39, 0]
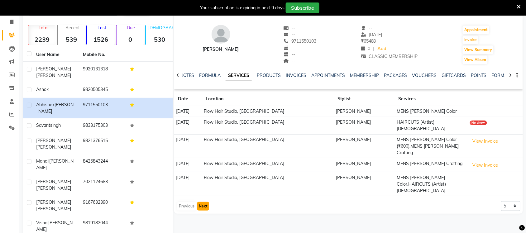
click at [203, 202] on button "Next" at bounding box center [203, 206] width 12 height 9
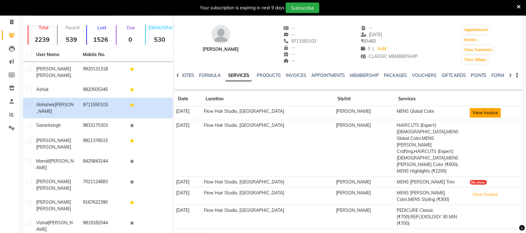
click at [489, 109] on button "View Invoice" at bounding box center [485, 113] width 31 height 10
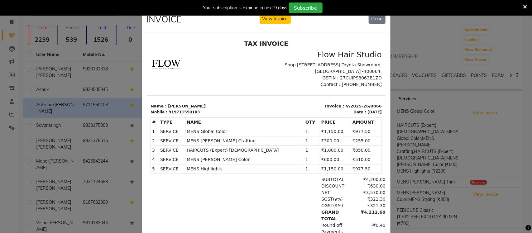
scroll to position [56, 0]
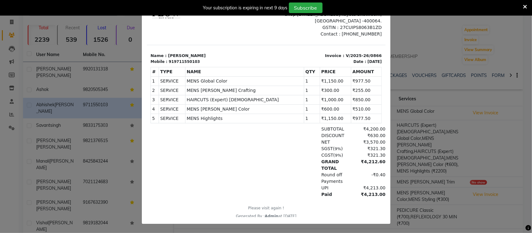
click at [433, 207] on ngb-modal-window "INVOICE View Invoice Close" at bounding box center [266, 116] width 532 height 233
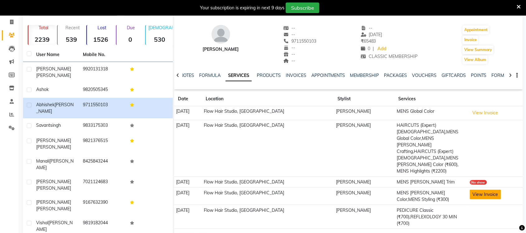
click at [470, 190] on button "View Invoice" at bounding box center [485, 195] width 31 height 10
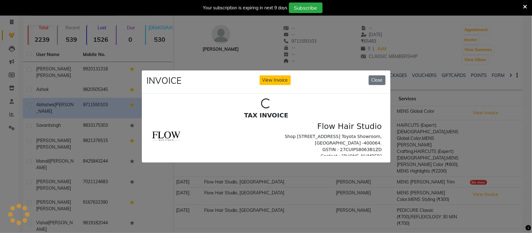
scroll to position [0, 0]
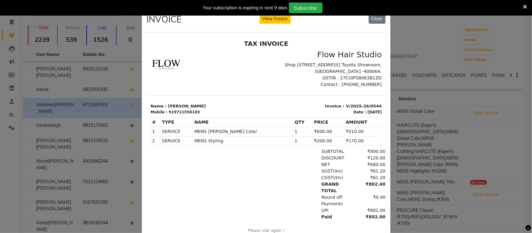
drag, startPoint x: 441, startPoint y: 208, endPoint x: 435, endPoint y: 206, distance: 6.3
click at [440, 208] on ngb-modal-window "INVOICE View Invoice Close" at bounding box center [266, 116] width 532 height 233
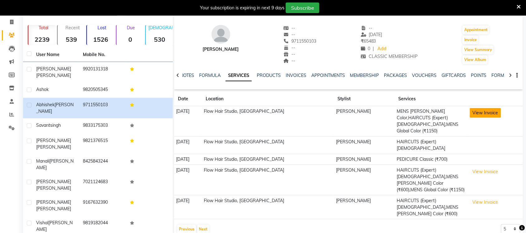
click at [471, 118] on button "View Invoice" at bounding box center [485, 113] width 31 height 10
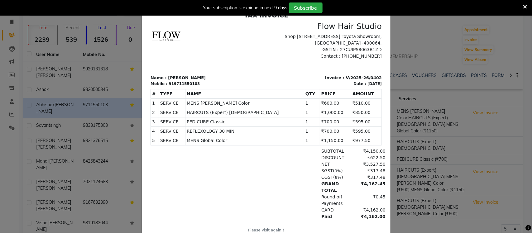
scroll to position [56, 0]
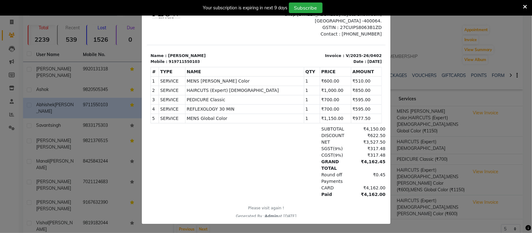
click at [427, 195] on ngb-modal-window "INVOICE View Invoice Close" at bounding box center [266, 116] width 532 height 233
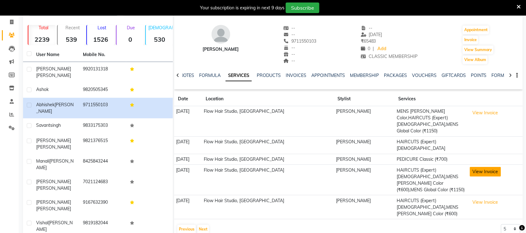
click at [477, 167] on button "View Invoice" at bounding box center [485, 172] width 31 height 10
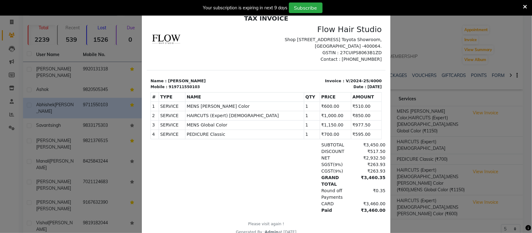
scroll to position [39, 0]
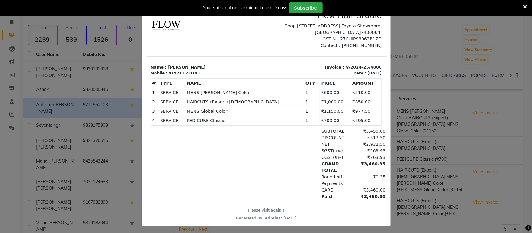
click at [424, 195] on ngb-modal-window "INVOICE View Invoice Close" at bounding box center [266, 116] width 532 height 233
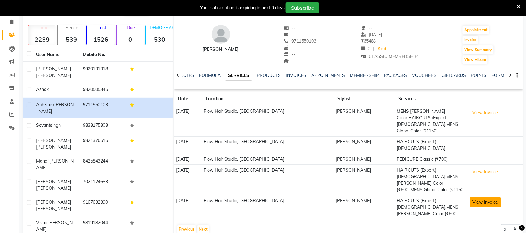
click at [470, 197] on button "View Invoice" at bounding box center [485, 202] width 31 height 10
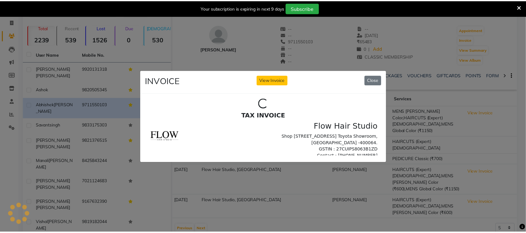
scroll to position [0, 0]
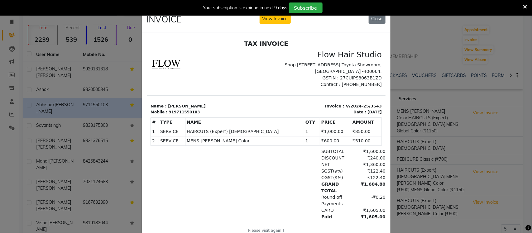
click at [407, 199] on ngb-modal-window "INVOICE View Invoice Close" at bounding box center [266, 116] width 532 height 233
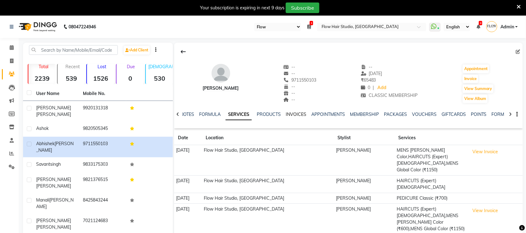
click at [301, 111] on link "INVOICES" at bounding box center [296, 114] width 21 height 6
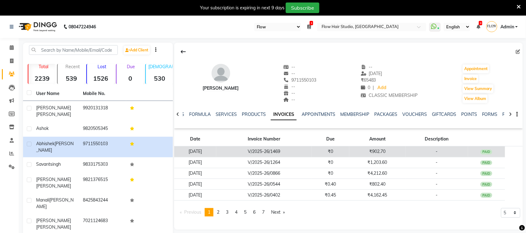
click at [380, 153] on td "₹902.70" at bounding box center [377, 151] width 56 height 11
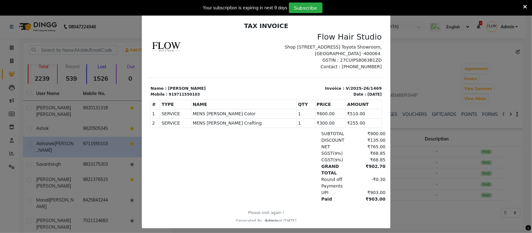
scroll to position [27, 0]
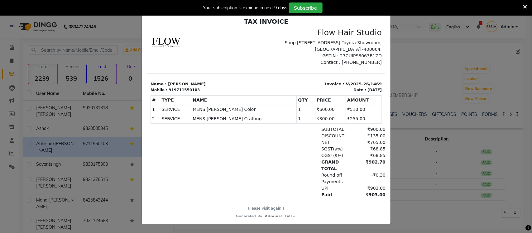
click at [429, 206] on ngb-modal-window "INVOICE View Invoice Close" at bounding box center [266, 116] width 532 height 233
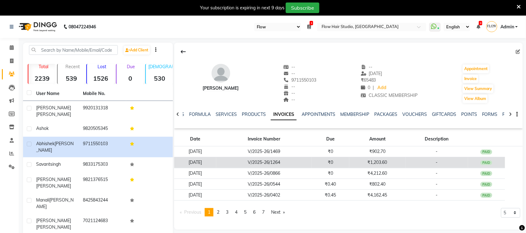
click at [387, 161] on td "₹1,203.60" at bounding box center [377, 162] width 56 height 11
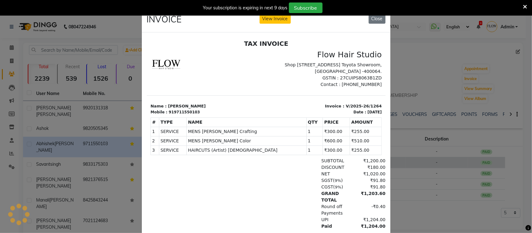
scroll to position [0, 0]
click at [439, 201] on ngb-modal-window "INVOICE View Invoice Close" at bounding box center [266, 116] width 532 height 233
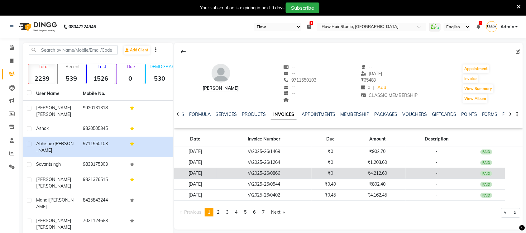
click at [379, 175] on td "₹4,212.60" at bounding box center [377, 173] width 56 height 11
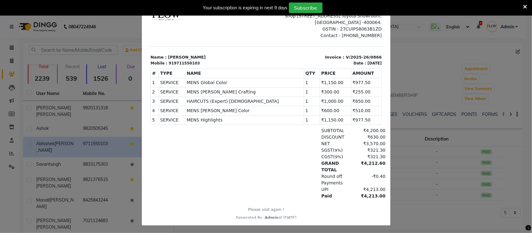
scroll to position [56, 0]
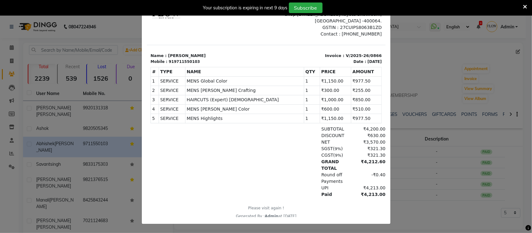
click at [420, 204] on ngb-modal-window "INVOICE View Invoice Close" at bounding box center [266, 116] width 532 height 233
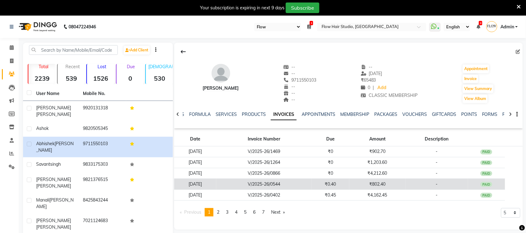
click at [387, 185] on td "₹802.40" at bounding box center [377, 184] width 56 height 11
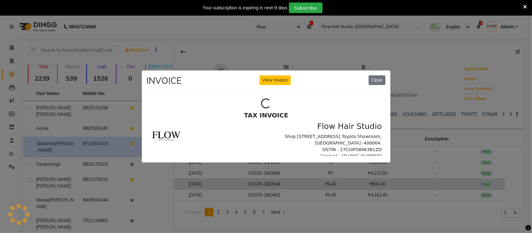
scroll to position [0, 0]
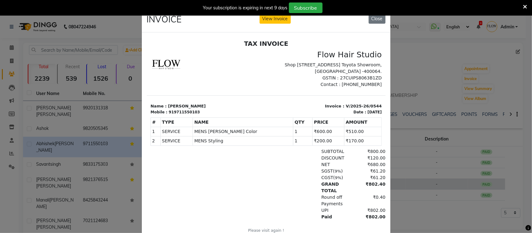
click at [405, 205] on ngb-modal-window "INVOICE View Invoice Close" at bounding box center [266, 116] width 532 height 233
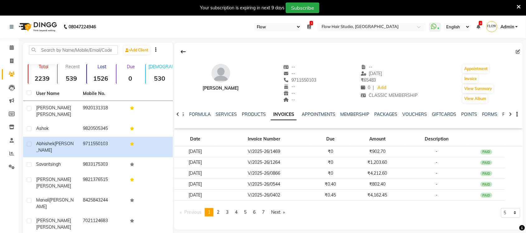
click at [390, 198] on td "₹4,162.45" at bounding box center [377, 195] width 56 height 11
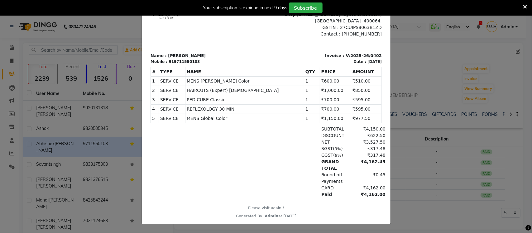
scroll to position [56, 0]
click at [405, 203] on ngb-modal-window "INVOICE View Invoice Close" at bounding box center [266, 116] width 532 height 233
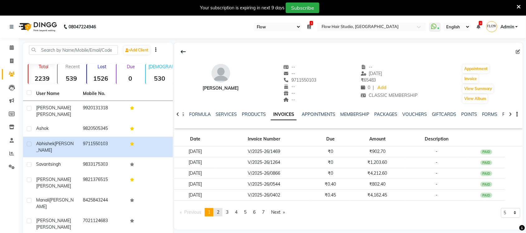
click at [219, 214] on span "2" at bounding box center [218, 212] width 2 height 6
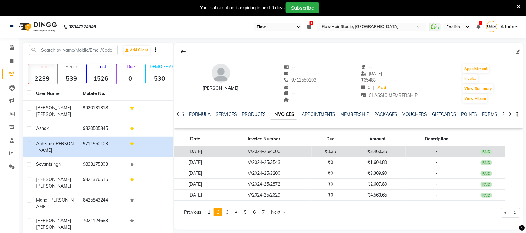
click at [379, 155] on td "₹3,460.35" at bounding box center [377, 151] width 56 height 11
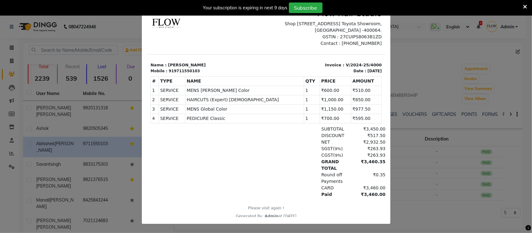
scroll to position [47, 0]
click at [403, 190] on ngb-modal-window "INVOICE View Invoice Close" at bounding box center [266, 116] width 532 height 233
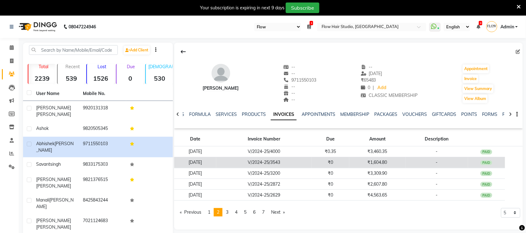
click at [382, 163] on td "₹1,604.80" at bounding box center [377, 162] width 56 height 11
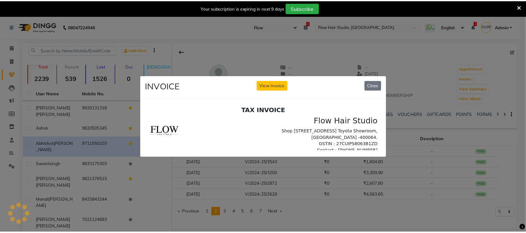
scroll to position [0, 0]
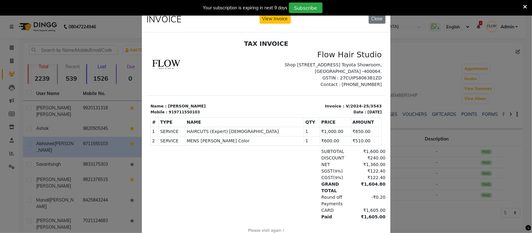
click at [403, 198] on ngb-modal-window "INVOICE View Invoice Close" at bounding box center [266, 116] width 532 height 233
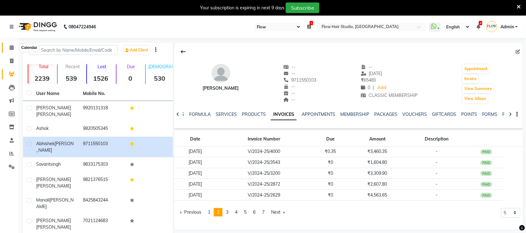
click at [14, 49] on span at bounding box center [11, 47] width 11 height 7
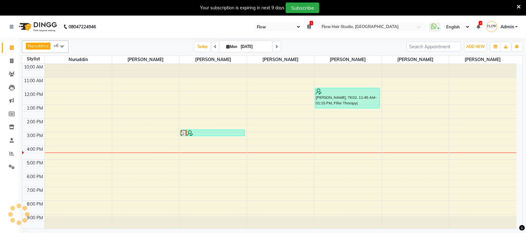
click at [214, 47] on icon at bounding box center [215, 47] width 2 height 4
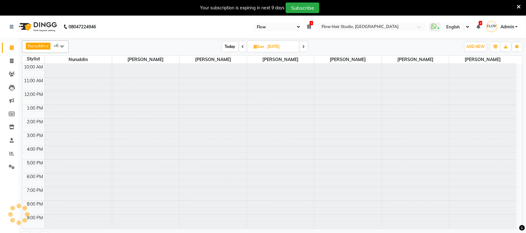
type input "[DATE]"
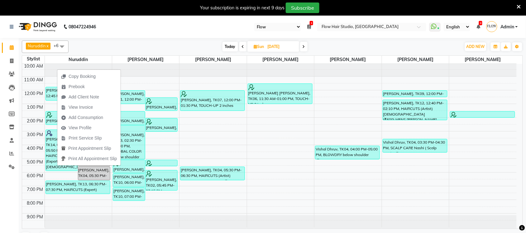
click at [276, 48] on input "[DATE]" at bounding box center [281, 46] width 31 height 9
select select "8"
select select "2025"
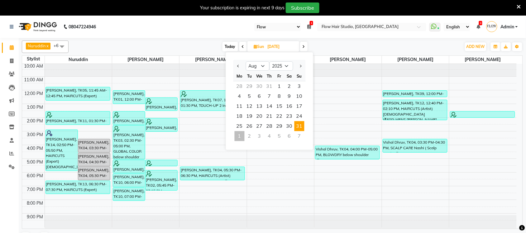
click at [297, 137] on div "7" at bounding box center [299, 136] width 10 height 10
type input "07-09-2025"
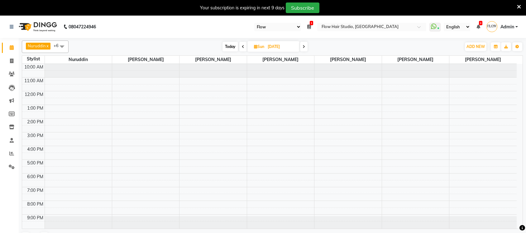
select select "46"
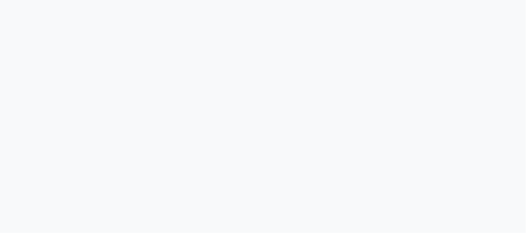
select select "46"
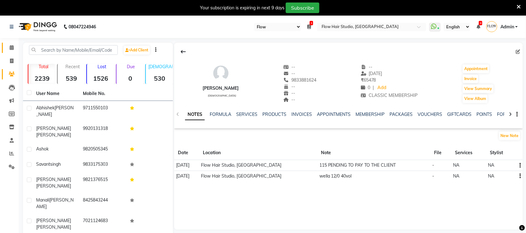
click at [12, 51] on link "Calendar" at bounding box center [9, 48] width 15 height 10
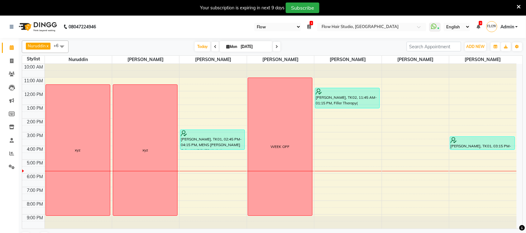
click at [517, 7] on icon at bounding box center [519, 7] width 4 height 6
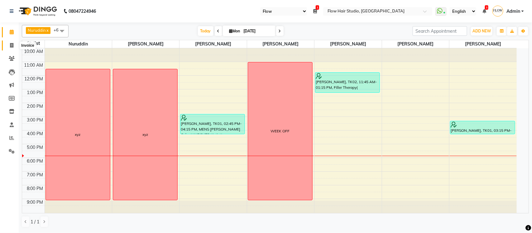
click at [13, 45] on span at bounding box center [11, 45] width 11 height 7
select select "service"
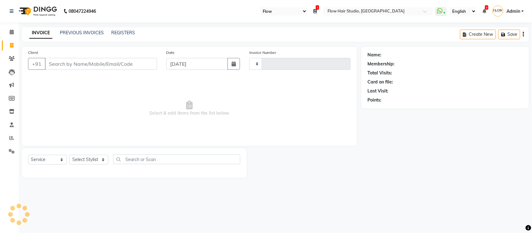
type input "1657"
select select "6925"
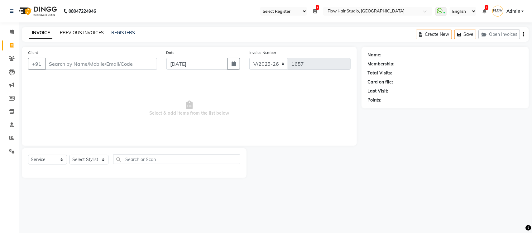
click at [93, 33] on link "PREVIOUS INVOICES" at bounding box center [82, 33] width 44 height 6
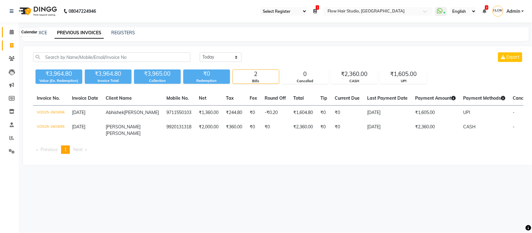
drag, startPoint x: 12, startPoint y: 32, endPoint x: 7, endPoint y: 35, distance: 5.7
click at [10, 32] on icon at bounding box center [12, 32] width 4 height 5
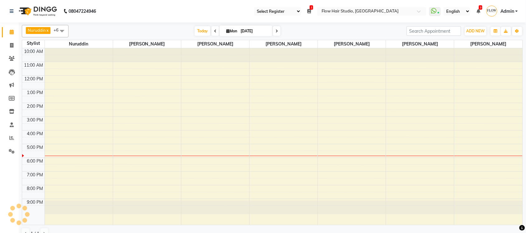
click at [261, 27] on input "[DATE]" at bounding box center [254, 30] width 31 height 9
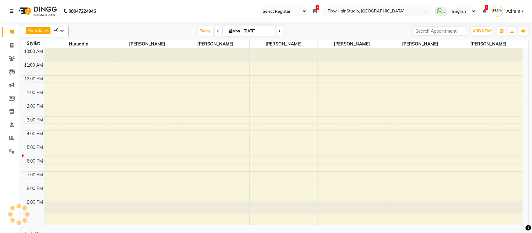
select select "9"
select select "2025"
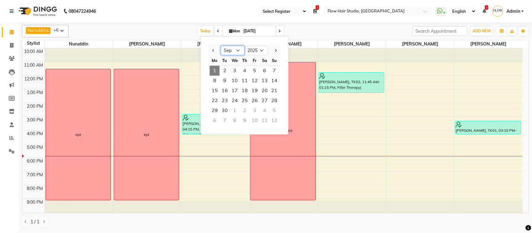
click at [227, 50] on select "Jan Feb Mar Apr May Jun [DATE] Aug Sep Oct Nov Dec" at bounding box center [233, 50] width 24 height 9
select select "8"
click at [221, 46] on select "Jan Feb Mar Apr May Jun [DATE] Aug Sep Oct Nov Dec" at bounding box center [233, 50] width 24 height 9
click at [236, 107] on span "27" at bounding box center [235, 111] width 10 height 10
type input "[DATE]"
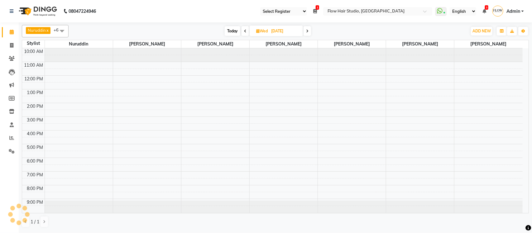
scroll to position [1, 0]
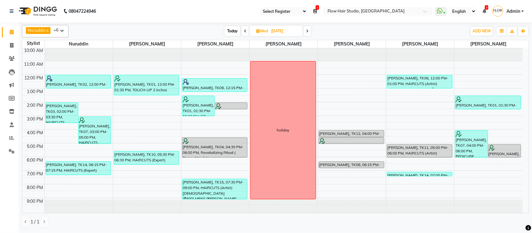
click at [265, 27] on span "[DATE]" at bounding box center [275, 31] width 53 height 11
click at [268, 30] on span "Wed" at bounding box center [261, 31] width 15 height 5
select select "8"
select select "2025"
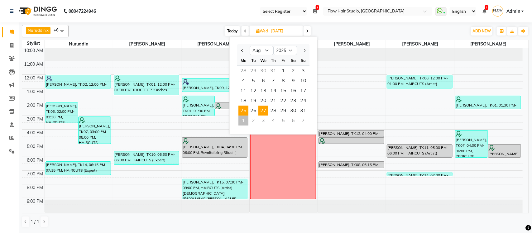
click at [242, 108] on span "25" at bounding box center [243, 111] width 10 height 10
type input "[DATE]"
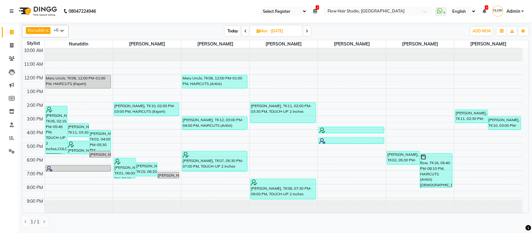
click at [289, 30] on input "[DATE]" at bounding box center [284, 30] width 31 height 9
select select "8"
select select "2025"
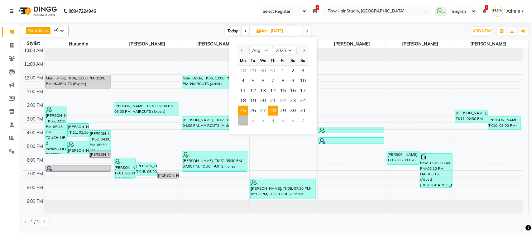
click at [274, 111] on span "28" at bounding box center [273, 111] width 10 height 10
type input "[DATE]"
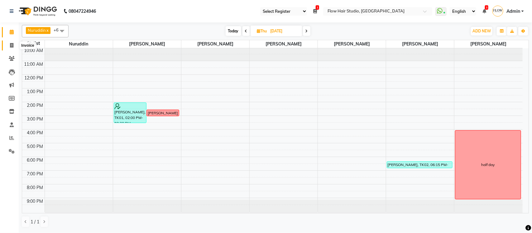
click at [9, 42] on span at bounding box center [11, 45] width 11 height 7
select select "6925"
select select "service"
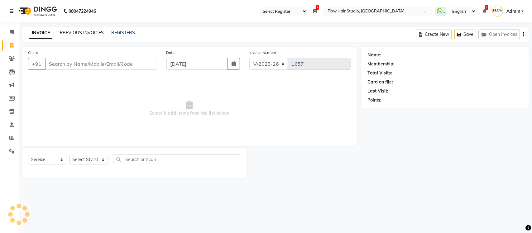
click at [84, 32] on link "PREVIOUS INVOICES" at bounding box center [82, 33] width 44 height 6
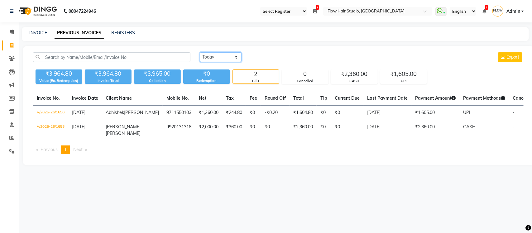
click at [226, 56] on select "[DATE] [DATE] Custom Range" at bounding box center [221, 57] width 42 height 10
click at [200, 52] on select "[DATE] [DATE] Custom Range" at bounding box center [221, 57] width 42 height 10
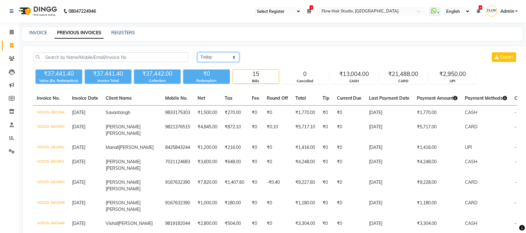
click at [230, 58] on select "[DATE] [DATE] Custom Range" at bounding box center [218, 57] width 42 height 10
select select "range"
click at [197, 52] on select "[DATE] [DATE] Custom Range" at bounding box center [218, 57] width 42 height 10
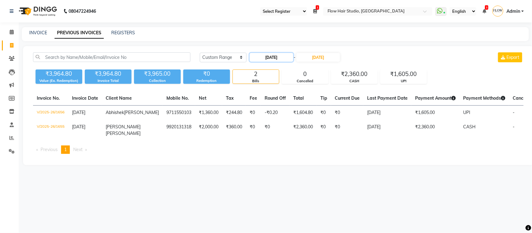
drag, startPoint x: 283, startPoint y: 58, endPoint x: 280, endPoint y: 60, distance: 3.8
click at [282, 58] on input "[DATE]" at bounding box center [271, 57] width 44 height 9
select select "9"
select select "2025"
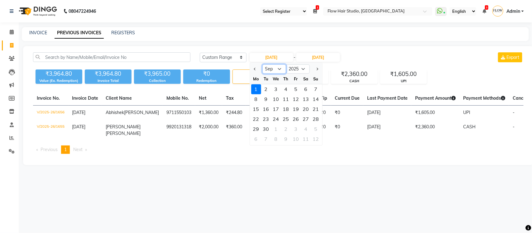
click at [278, 69] on select "Jan Feb Mar Apr May Jun [DATE] Aug Sep Oct Nov Dec" at bounding box center [274, 68] width 24 height 9
select select "8"
click at [262, 64] on select "Jan Feb Mar Apr May Jun [DATE] Aug Sep Oct Nov Dec" at bounding box center [274, 68] width 24 height 9
click at [286, 129] on div "28" at bounding box center [286, 129] width 10 height 10
type input "[DATE]"
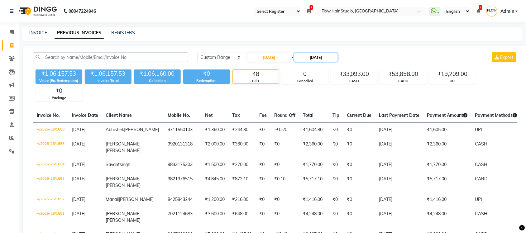
click at [326, 55] on input "[DATE]" at bounding box center [316, 57] width 44 height 9
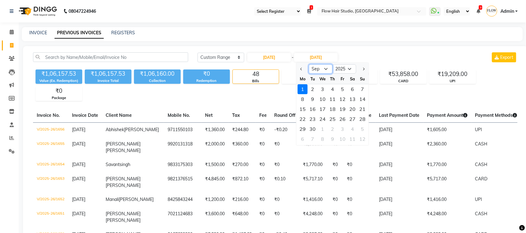
click at [321, 71] on select "Aug Sep Oct Nov Dec" at bounding box center [321, 68] width 24 height 9
select select "8"
click at [309, 64] on select "Aug Sep Oct Nov Dec" at bounding box center [321, 68] width 24 height 9
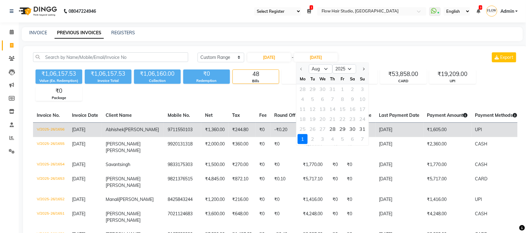
click at [331, 128] on div "28" at bounding box center [333, 129] width 10 height 10
type input "[DATE]"
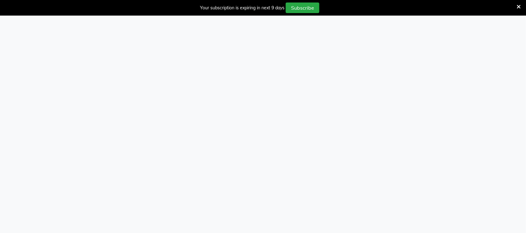
select select "46"
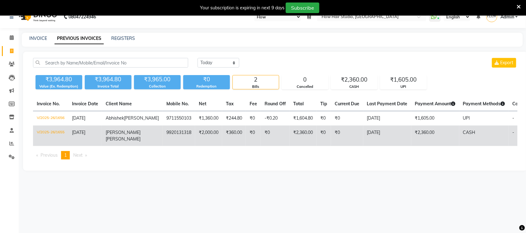
scroll to position [16, 0]
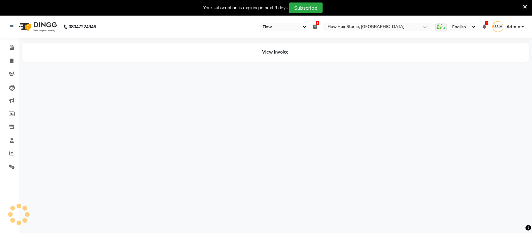
select select "46"
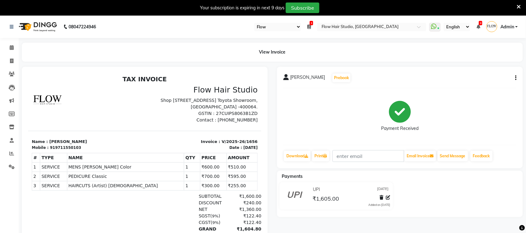
click at [516, 78] on icon "button" at bounding box center [515, 78] width 1 height 0
click at [499, 75] on div "Edit Item Staff" at bounding box center [484, 78] width 43 height 8
select select
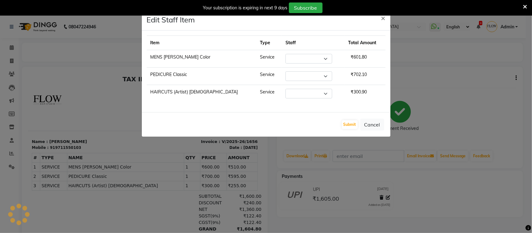
select select "54524"
select select "82931"
select select "54524"
click at [354, 128] on button "Submit" at bounding box center [350, 124] width 16 height 9
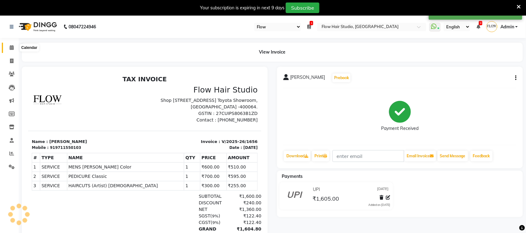
click at [11, 47] on icon at bounding box center [12, 47] width 4 height 5
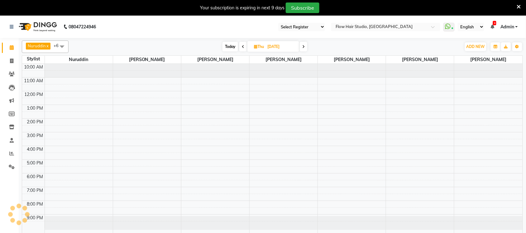
select select "46"
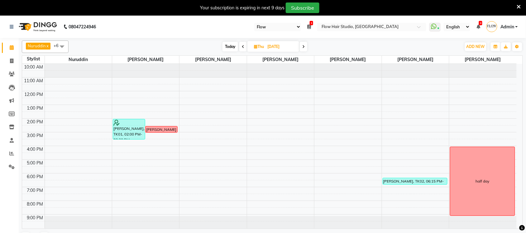
click at [231, 46] on span "Today" at bounding box center [230, 47] width 16 height 10
type input "[DATE]"
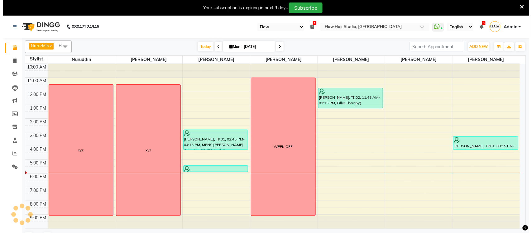
scroll to position [1, 0]
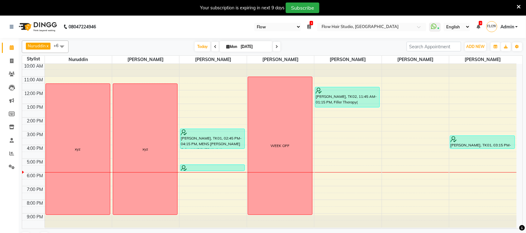
click at [519, 4] on icon at bounding box center [519, 7] width 4 height 6
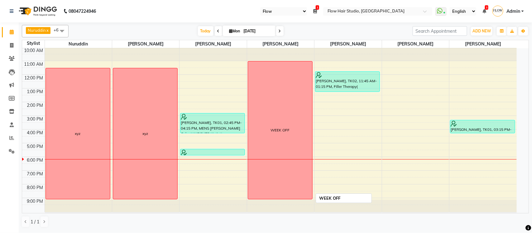
click at [266, 102] on div "WEEK OFF" at bounding box center [280, 130] width 64 height 138
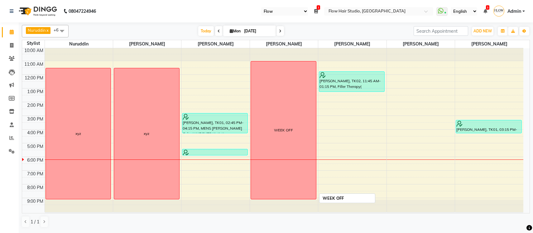
drag, startPoint x: 308, startPoint y: 83, endPoint x: 311, endPoint y: 79, distance: 5.3
click at [308, 83] on div "WEEK OFF" at bounding box center [283, 130] width 65 height 138
click at [322, 120] on div "10:00 AM 11:00 AM 12:00 PM 1:00 PM 2:00 PM 3:00 PM 4:00 PM 5:00 PM 6:00 PM 7:00…" at bounding box center [272, 129] width 500 height 165
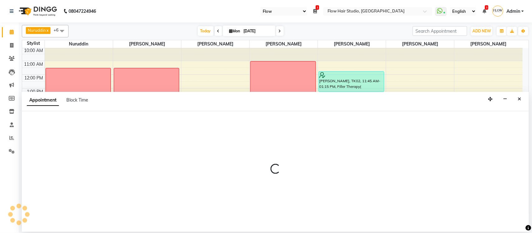
select select "59961"
select select "900"
select select "tentative"
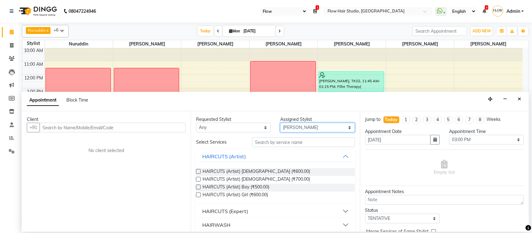
click at [320, 131] on select "Select [PERSON_NAME] Jaya paswan [PERSON_NAME] [PERSON_NAME] Shweta patil [PERS…" at bounding box center [317, 128] width 75 height 10
drag, startPoint x: 320, startPoint y: 131, endPoint x: 320, endPoint y: 128, distance: 3.5
click at [320, 131] on select "Select [PERSON_NAME] Jaya paswan [PERSON_NAME] [PERSON_NAME] Shweta patil [PERS…" at bounding box center [317, 128] width 75 height 10
click at [519, 101] on icon "Close" at bounding box center [518, 99] width 3 height 4
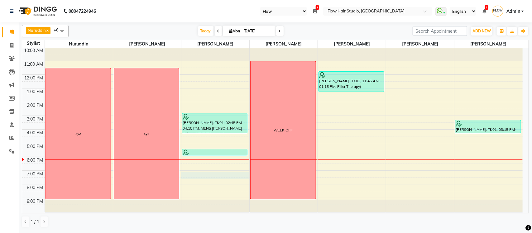
click at [204, 176] on div "10:00 AM 11:00 AM 12:00 PM 1:00 PM 2:00 PM 3:00 PM 4:00 PM 5:00 PM 6:00 PM 7:00…" at bounding box center [272, 129] width 500 height 165
select select "54524"
select select "1140"
select select "tentative"
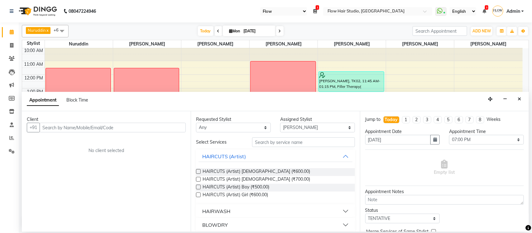
click at [73, 126] on input "text" at bounding box center [113, 128] width 146 height 10
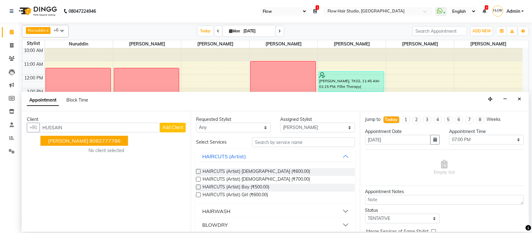
click at [90, 145] on button "[PERSON_NAME] 8082777786" at bounding box center [84, 141] width 88 height 10
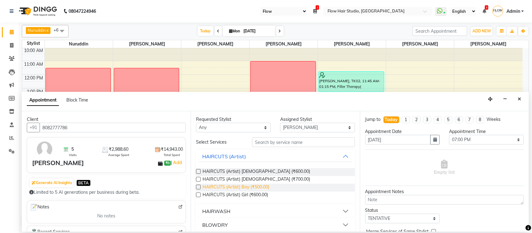
type input "8082777786"
click at [253, 188] on span "HAIRCUTS (Artist) Boy (₹500.00)" at bounding box center [235, 188] width 67 height 8
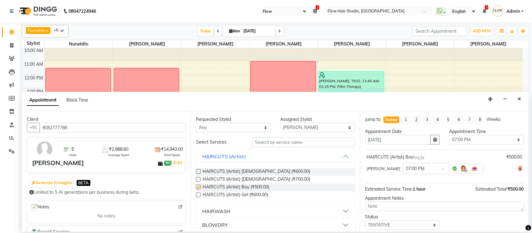
checkbox input "false"
click at [270, 140] on input "text" at bounding box center [303, 142] width 103 height 10
click at [406, 168] on input "text" at bounding box center [419, 168] width 27 height 7
click at [406, 204] on div "07:30 PM" at bounding box center [426, 202] width 46 height 12
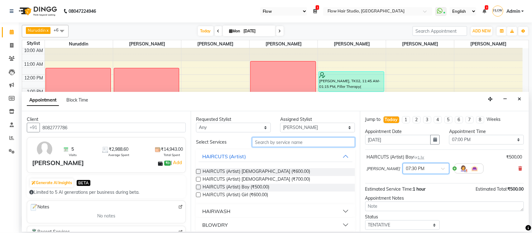
click at [291, 144] on input "text" at bounding box center [303, 142] width 103 height 10
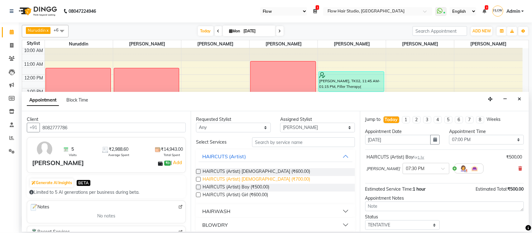
click at [269, 178] on span "HAIRCUTS (Artist) [DEMOGRAPHIC_DATA] (₹700.00)" at bounding box center [255, 180] width 107 height 8
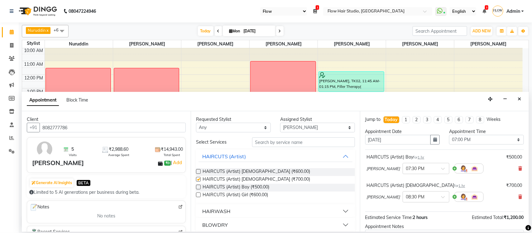
checkbox input "false"
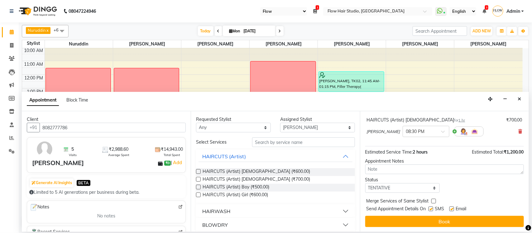
scroll to position [66, 0]
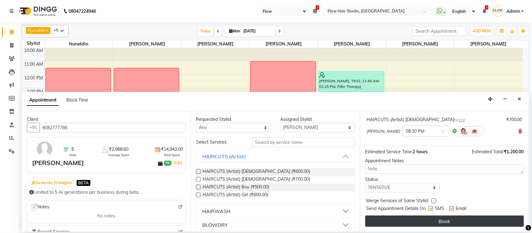
click at [462, 225] on button "Book" at bounding box center [444, 221] width 159 height 11
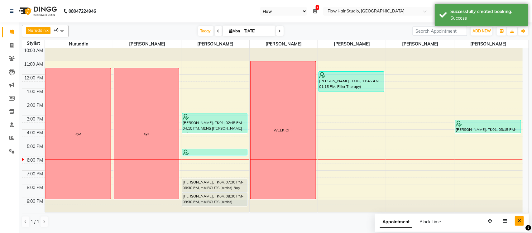
click at [522, 222] on button "Close" at bounding box center [518, 221] width 9 height 10
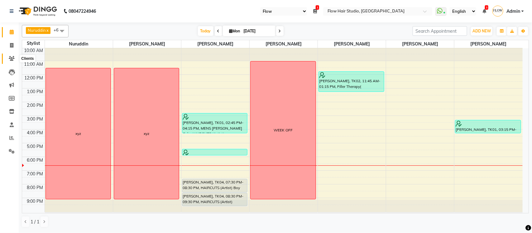
click at [12, 59] on icon at bounding box center [12, 58] width 6 height 5
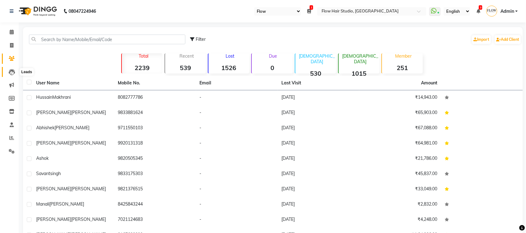
click at [12, 69] on span at bounding box center [11, 72] width 11 height 7
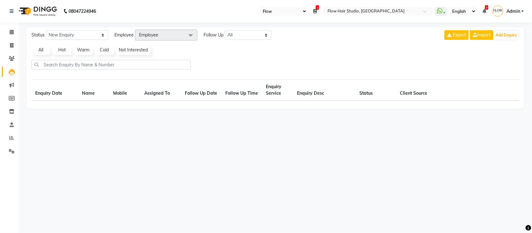
select select "10"
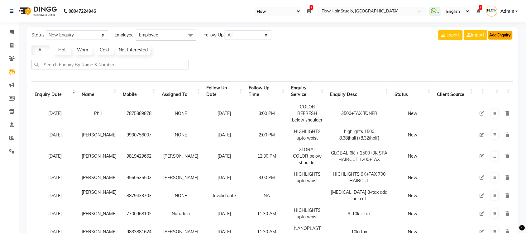
click at [505, 35] on button "Add Enquiry" at bounding box center [500, 35] width 25 height 9
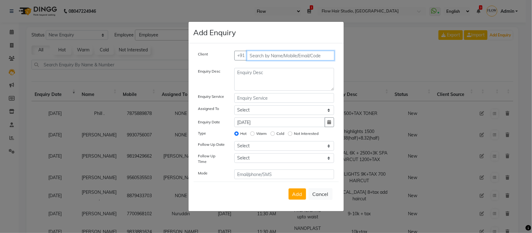
click at [269, 59] on input "text" at bounding box center [291, 56] width 88 height 10
click at [314, 195] on button "Cancel" at bounding box center [320, 194] width 24 height 12
select select
radio input "false"
select select
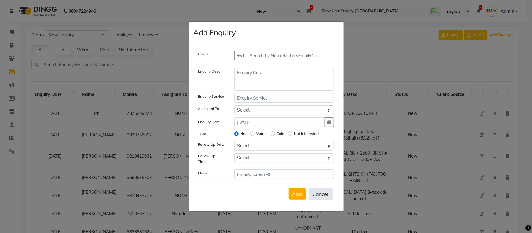
select select
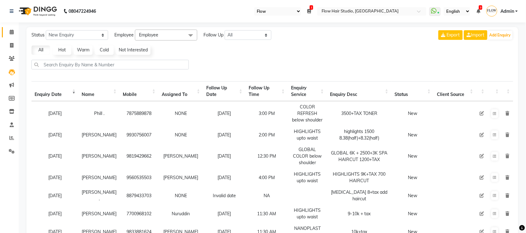
click at [10, 30] on icon at bounding box center [12, 32] width 4 height 5
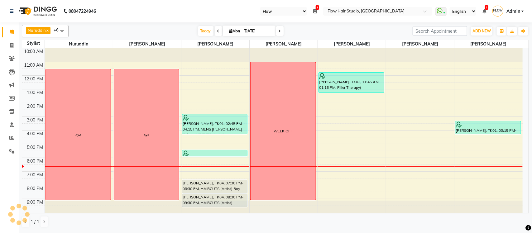
scroll to position [1, 0]
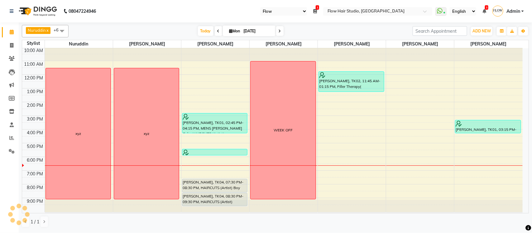
click at [258, 28] on input "[DATE]" at bounding box center [257, 30] width 31 height 9
select select "9"
select select "2025"
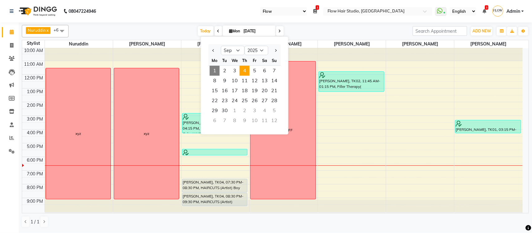
click at [246, 72] on span "4" at bounding box center [244, 71] width 10 height 10
type input "[DATE]"
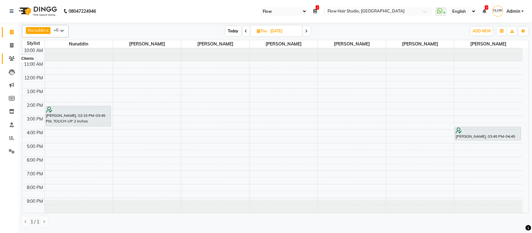
click at [12, 57] on icon at bounding box center [12, 58] width 6 height 5
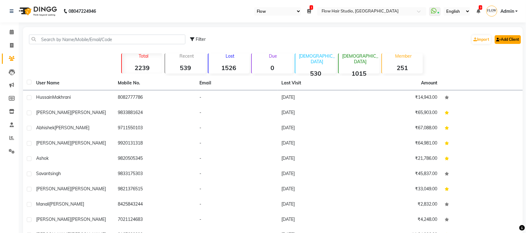
click at [516, 38] on link "Add Client" at bounding box center [508, 39] width 26 height 9
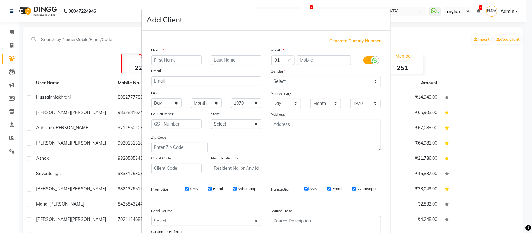
click at [461, 67] on ngb-modal-window "Add Client Generate Dummy Number Name Email DOB Day 01 02 03 04 05 06 07 08 09 …" at bounding box center [266, 116] width 532 height 233
click at [12, 73] on ngb-modal-window "Add Client Generate Dummy Number Name Email DOB Day 01 02 03 04 05 06 07 08 09 …" at bounding box center [266, 116] width 532 height 233
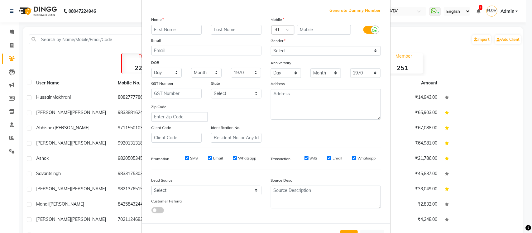
scroll to position [52, 0]
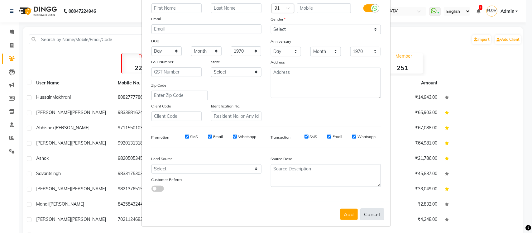
click at [361, 213] on button "Cancel" at bounding box center [372, 214] width 24 height 12
select select
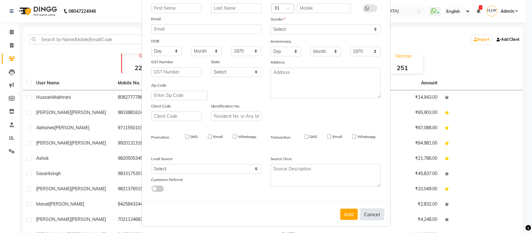
select select
checkbox input "false"
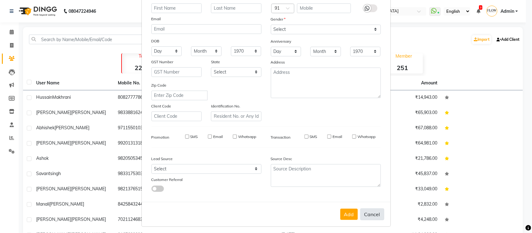
checkbox input "false"
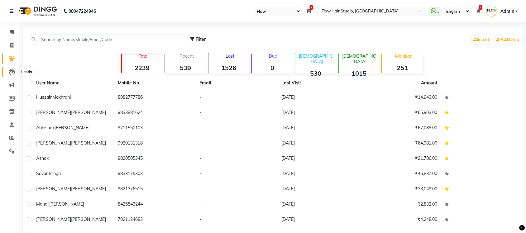
click at [15, 72] on span at bounding box center [11, 72] width 11 height 7
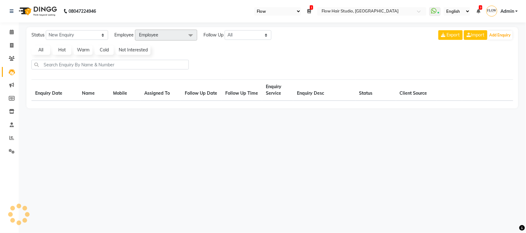
select select "10"
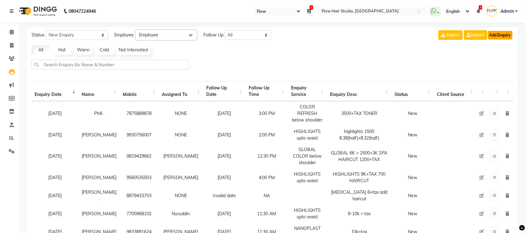
click at [493, 32] on button "Add Enquiry" at bounding box center [500, 35] width 25 height 9
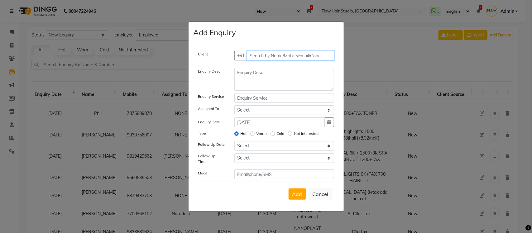
click at [318, 55] on input "text" at bounding box center [291, 56] width 88 height 10
type input "8691877619"
click at [318, 55] on button "Add Client" at bounding box center [321, 56] width 26 height 10
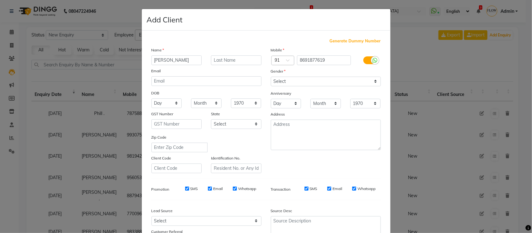
type input "[PERSON_NAME]"
click at [217, 61] on input "text" at bounding box center [236, 60] width 50 height 10
type input "m"
type input "MEENA"
click at [307, 77] on select "Select [DEMOGRAPHIC_DATA] [DEMOGRAPHIC_DATA] Other Prefer Not To Say" at bounding box center [326, 82] width 110 height 10
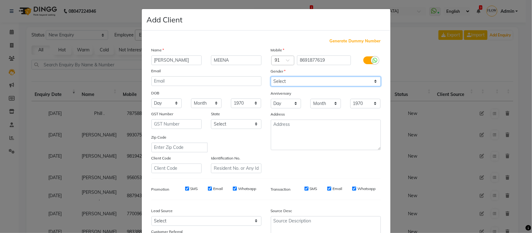
select select "[DEMOGRAPHIC_DATA]"
click at [271, 77] on select "Select [DEMOGRAPHIC_DATA] [DEMOGRAPHIC_DATA] Other Prefer Not To Say" at bounding box center [326, 82] width 110 height 10
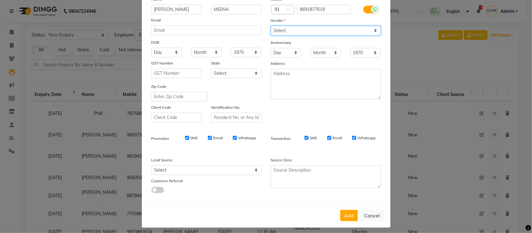
scroll to position [52, 0]
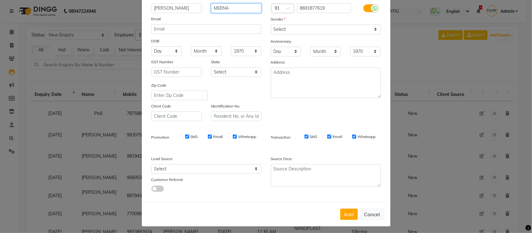
click at [237, 12] on input "MEENA" at bounding box center [236, 8] width 50 height 10
type input "M"
click at [178, 7] on input "[PERSON_NAME]" at bounding box center [176, 8] width 50 height 10
type input "D"
type input "MEENA"
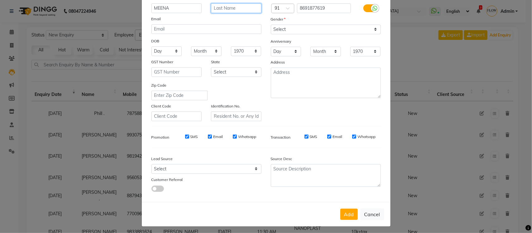
click at [216, 5] on input "text" at bounding box center [236, 8] width 50 height 10
type input "[PERSON_NAME]"
click at [177, 8] on input "MEENA" at bounding box center [176, 8] width 50 height 10
type input "Meena"
click at [343, 214] on button "Add" at bounding box center [348, 214] width 17 height 11
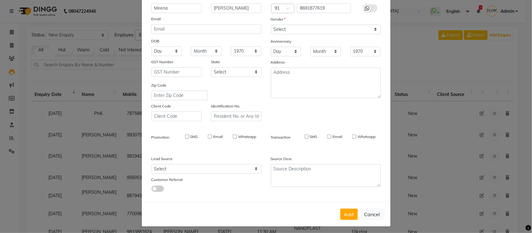
select select
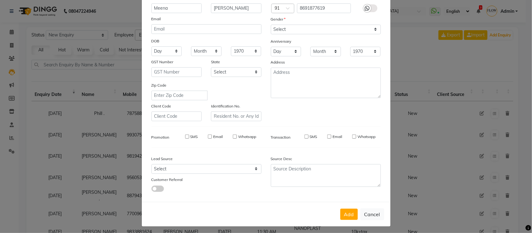
select select
checkbox input "false"
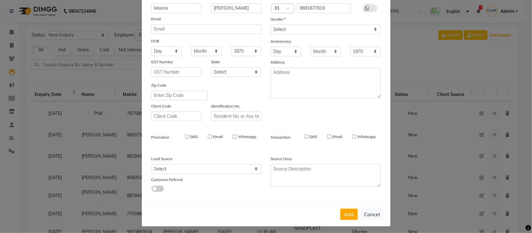
checkbox input "false"
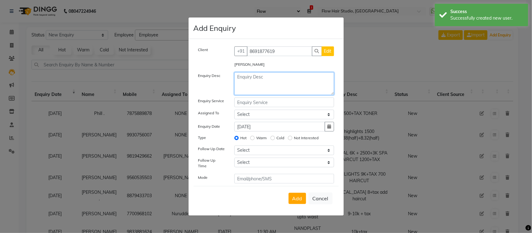
click at [256, 83] on textarea at bounding box center [284, 83] width 100 height 23
type textarea "h"
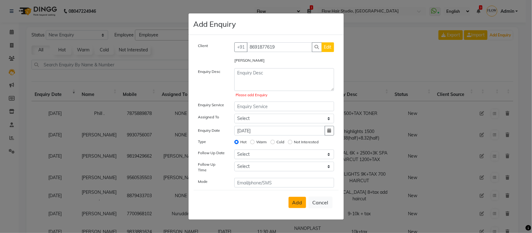
click at [297, 192] on div "Add Cancel" at bounding box center [265, 202] width 145 height 25
click at [321, 200] on button "Cancel" at bounding box center [320, 203] width 24 height 12
select select
radio input "false"
select select
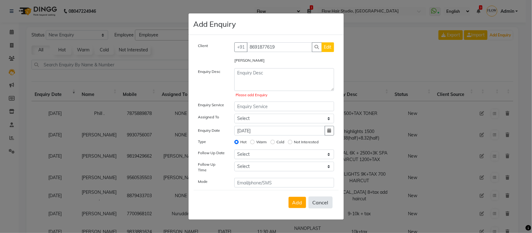
select select
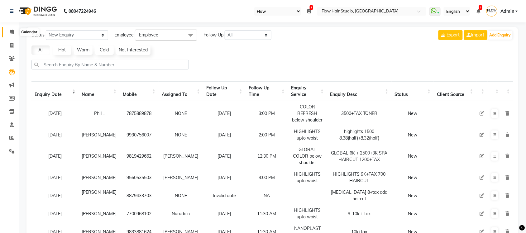
click at [7, 35] on span at bounding box center [11, 32] width 11 height 7
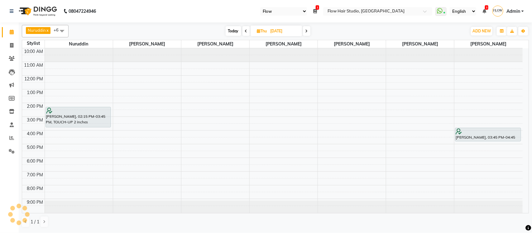
scroll to position [1, 0]
click at [237, 33] on span "Today" at bounding box center [233, 31] width 16 height 10
type input "[DATE]"
